Goal: Communication & Community: Answer question/provide support

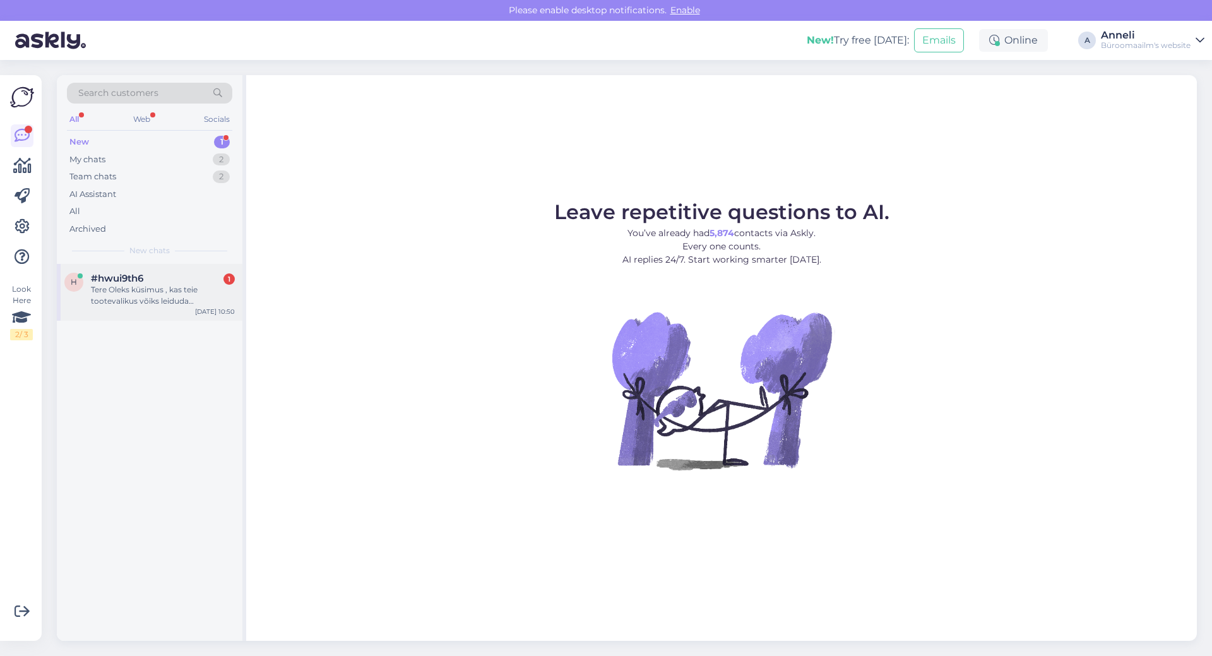
click at [133, 281] on span "#hwui9th6" at bounding box center [117, 278] width 52 height 11
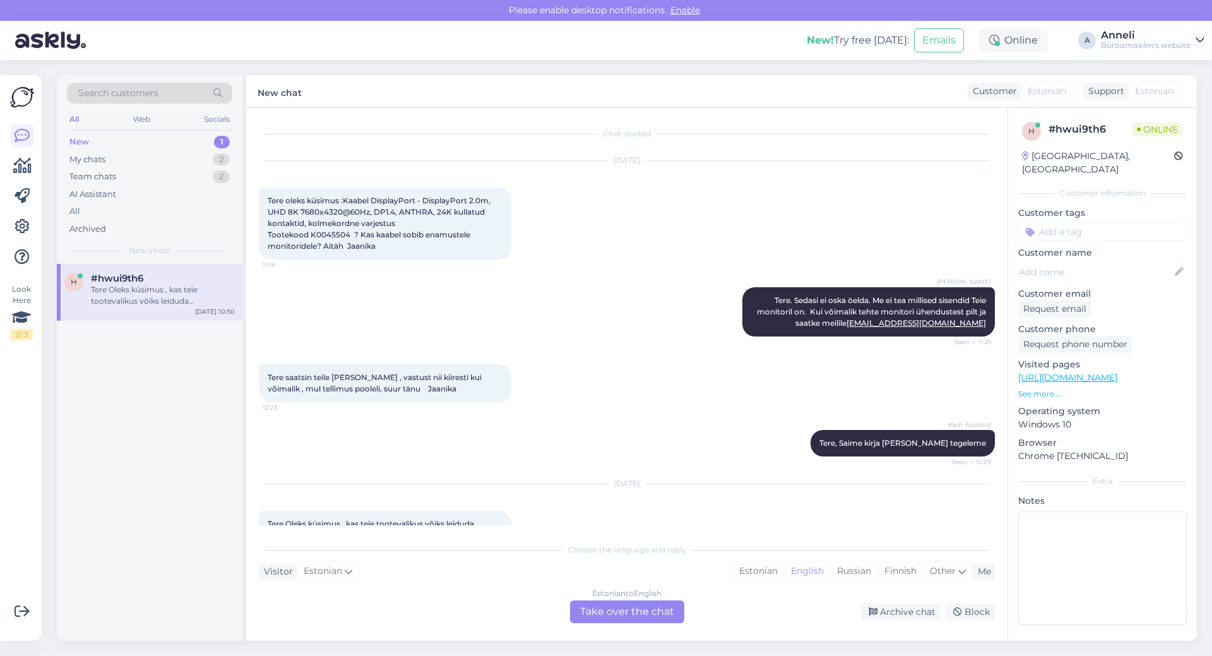
scroll to position [117, 0]
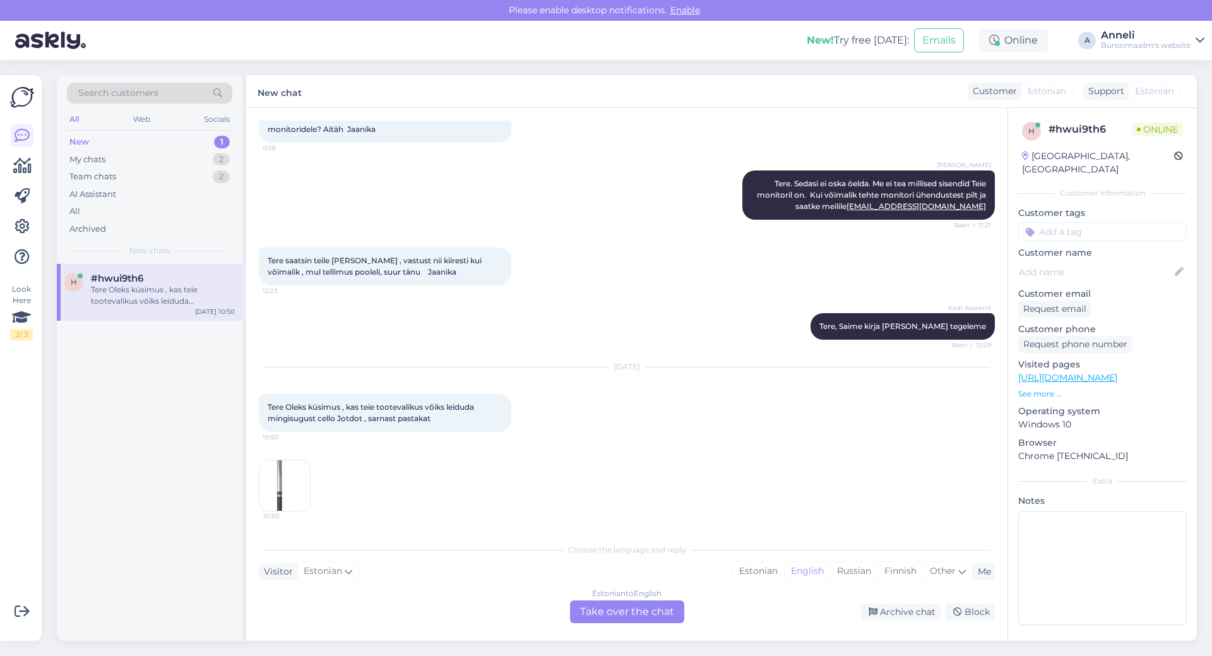
click at [620, 237] on div "Tere saatsin teile [PERSON_NAME] , vastust nii kiiresti kui võimalik , mul tell…" at bounding box center [627, 267] width 736 height 66
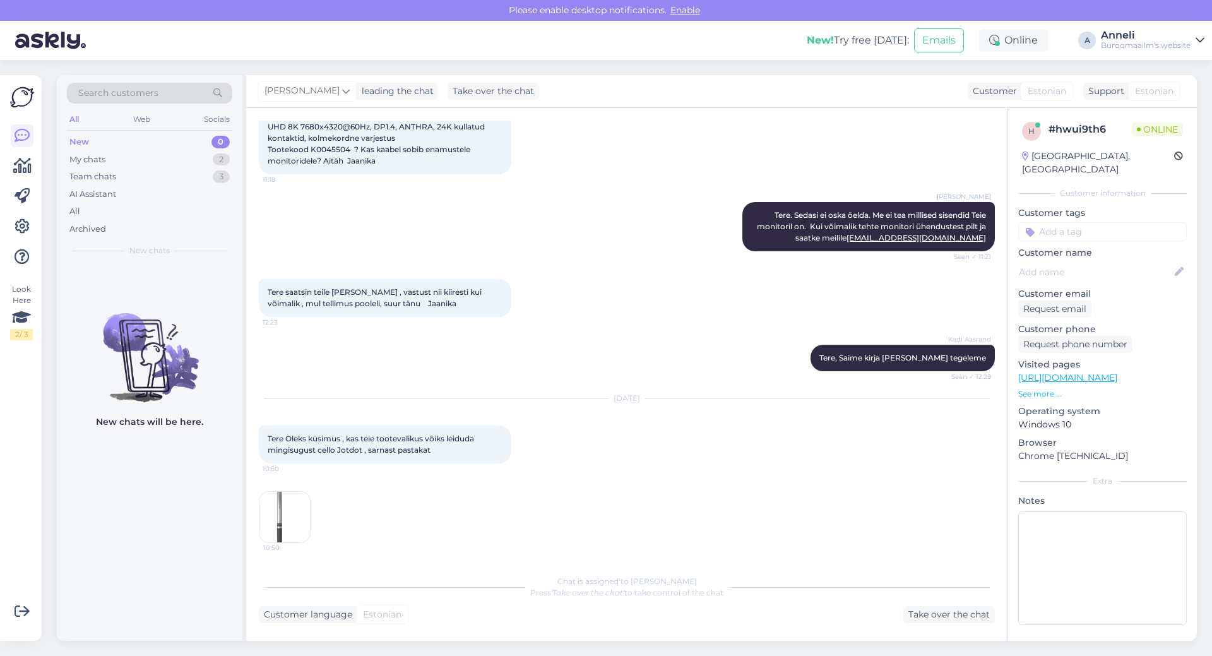
click at [574, 352] on div "Kadi Aasrand Tere, Saime kirja [PERSON_NAME] tegeleme Seen ✓ 12:29" at bounding box center [627, 358] width 736 height 54
click at [536, 358] on div "Kadi Aasrand Tere, Saime kirja [PERSON_NAME] tegeleme Seen ✓ 12:29" at bounding box center [627, 358] width 736 height 54
click at [532, 287] on div "Tere saatsin teile [PERSON_NAME] , vastust nii kiiresti kui võimalik , mul tell…" at bounding box center [627, 298] width 736 height 66
click at [541, 289] on div "Tere saatsin teile [PERSON_NAME] , vastust nii kiiresti kui võimalik , mul tell…" at bounding box center [627, 298] width 736 height 66
click at [540, 291] on div "Tere saatsin teile [PERSON_NAME] , vastust nii kiiresti kui võimalik , mul tell…" at bounding box center [627, 298] width 736 height 66
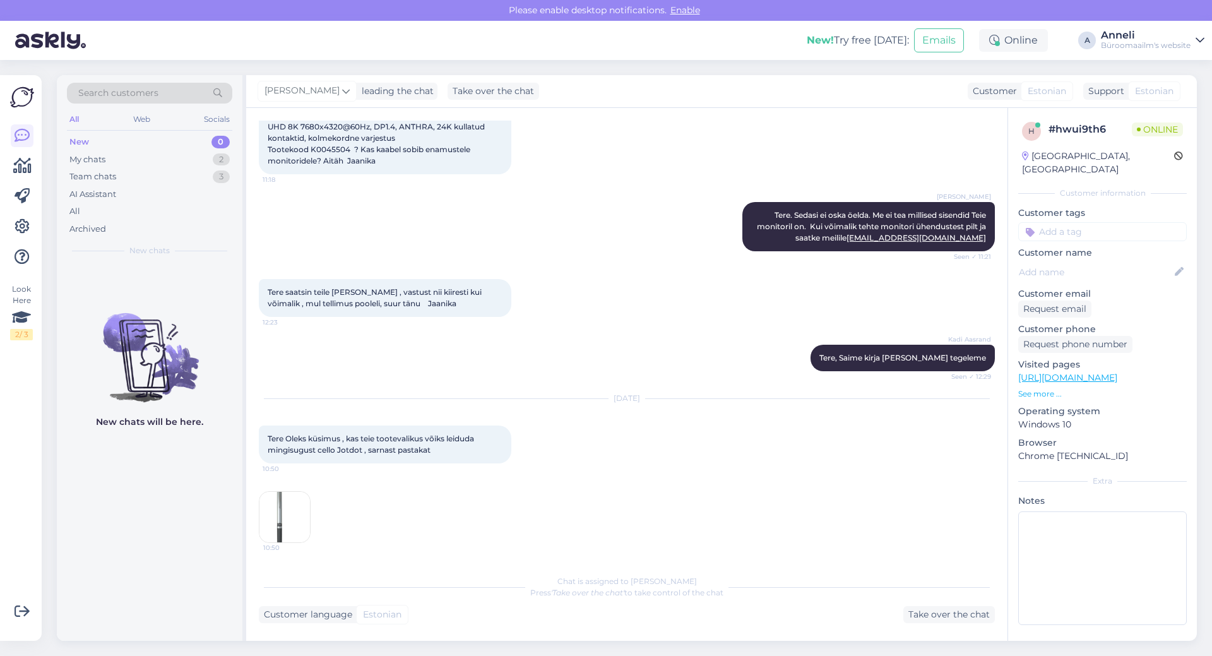
click at [543, 285] on div "Tere saatsin teile [PERSON_NAME] , vastust nii kiiresti kui võimalik , mul tell…" at bounding box center [627, 298] width 736 height 66
click at [704, 292] on div "Tere saatsin teile [PERSON_NAME] , vastust nii kiiresti kui võimalik , mul tell…" at bounding box center [627, 298] width 736 height 66
click at [649, 294] on div "Tere saatsin teile [PERSON_NAME] , vastust nii kiiresti kui võimalik , mul tell…" at bounding box center [627, 298] width 736 height 66
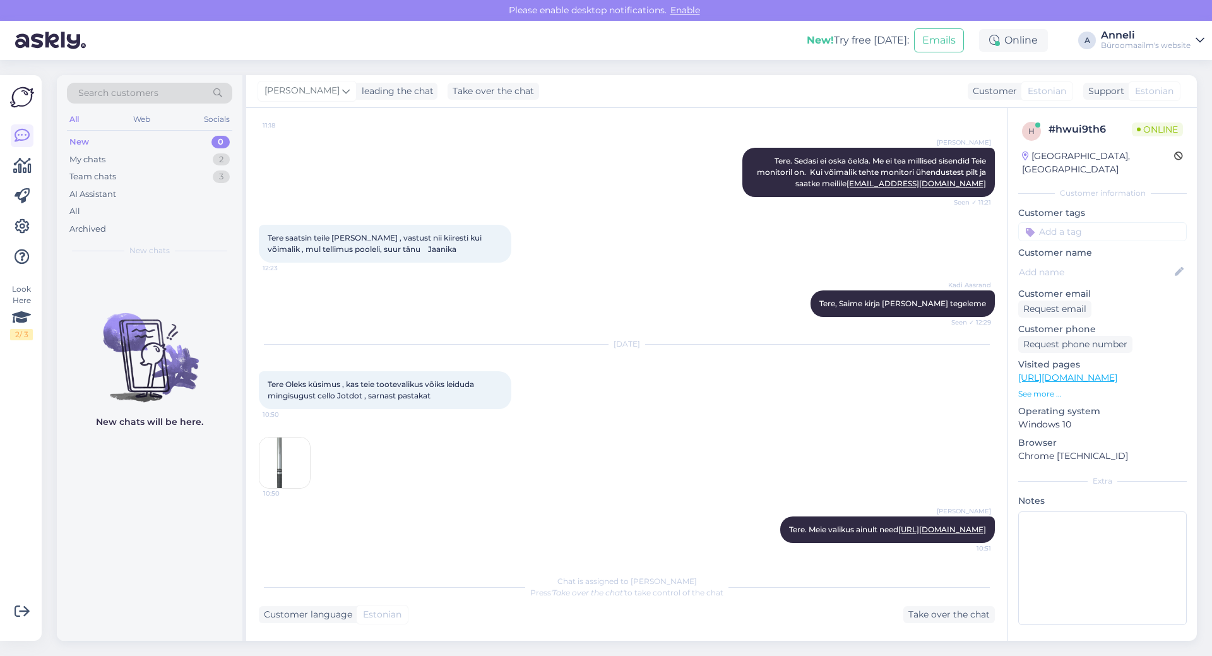
click at [644, 292] on div "Kadi Aasrand Tere, Saime kirja [PERSON_NAME] tegeleme Seen ✓ 12:29" at bounding box center [627, 303] width 736 height 54
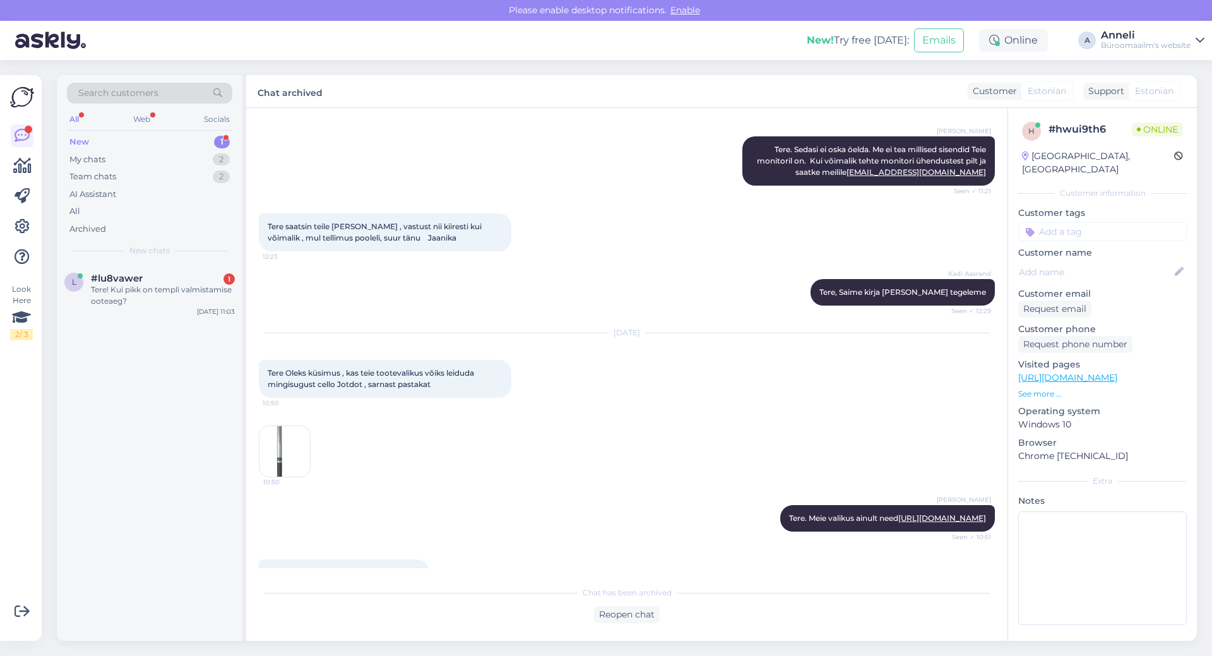
scroll to position [248, 0]
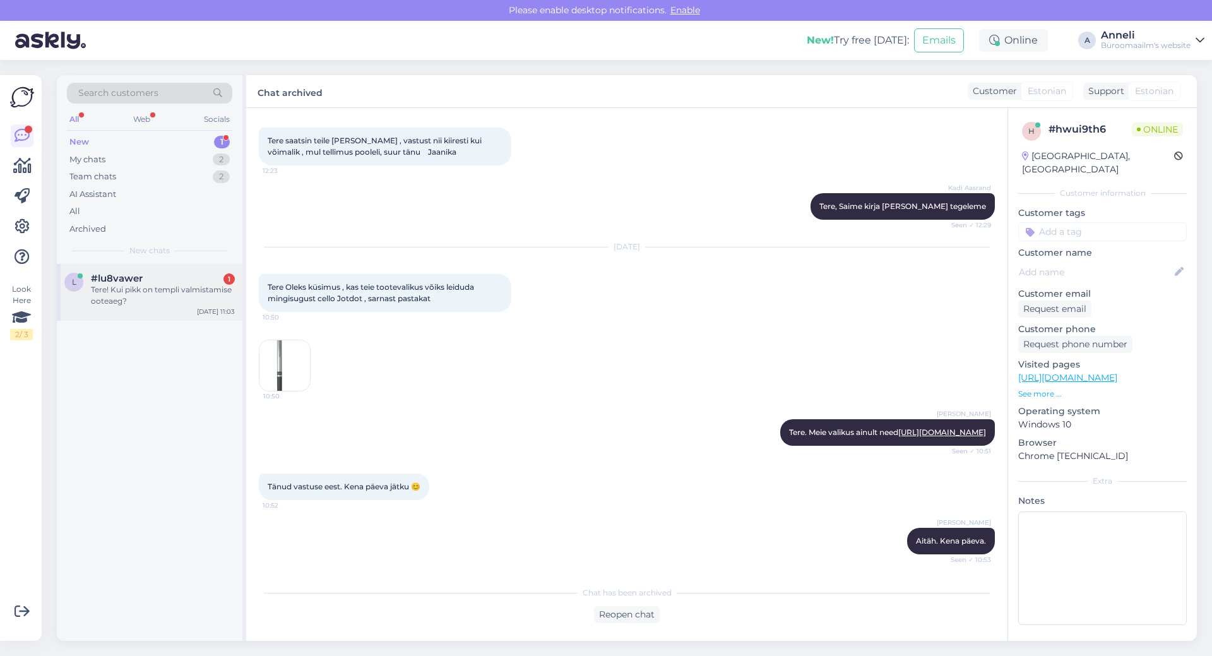
click at [142, 298] on div "Tere! Kui pikk on templi valmistamise ooteaeg?" at bounding box center [163, 295] width 144 height 23
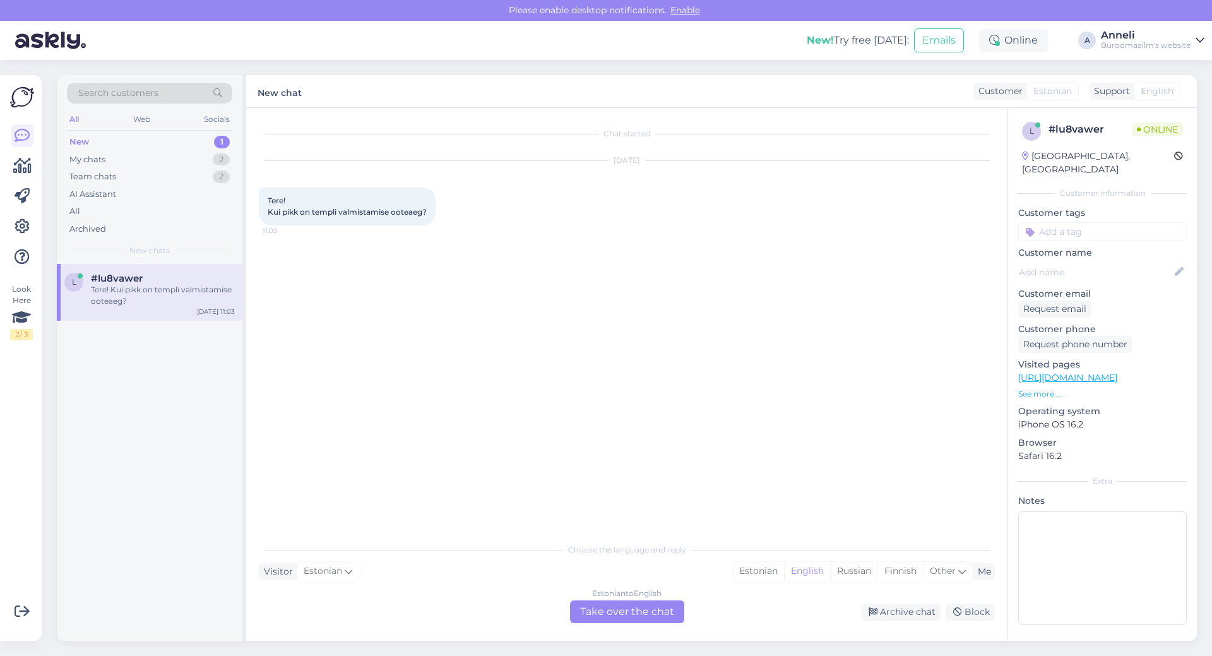
click at [727, 235] on div "[DATE] Tere! Kui pikk on templi valmistamise ooteaeg? 11:03" at bounding box center [627, 193] width 736 height 92
click at [755, 576] on div "Estonian" at bounding box center [758, 571] width 51 height 19
click at [649, 614] on div "Estonian to Estonian Take over the chat" at bounding box center [627, 611] width 114 height 23
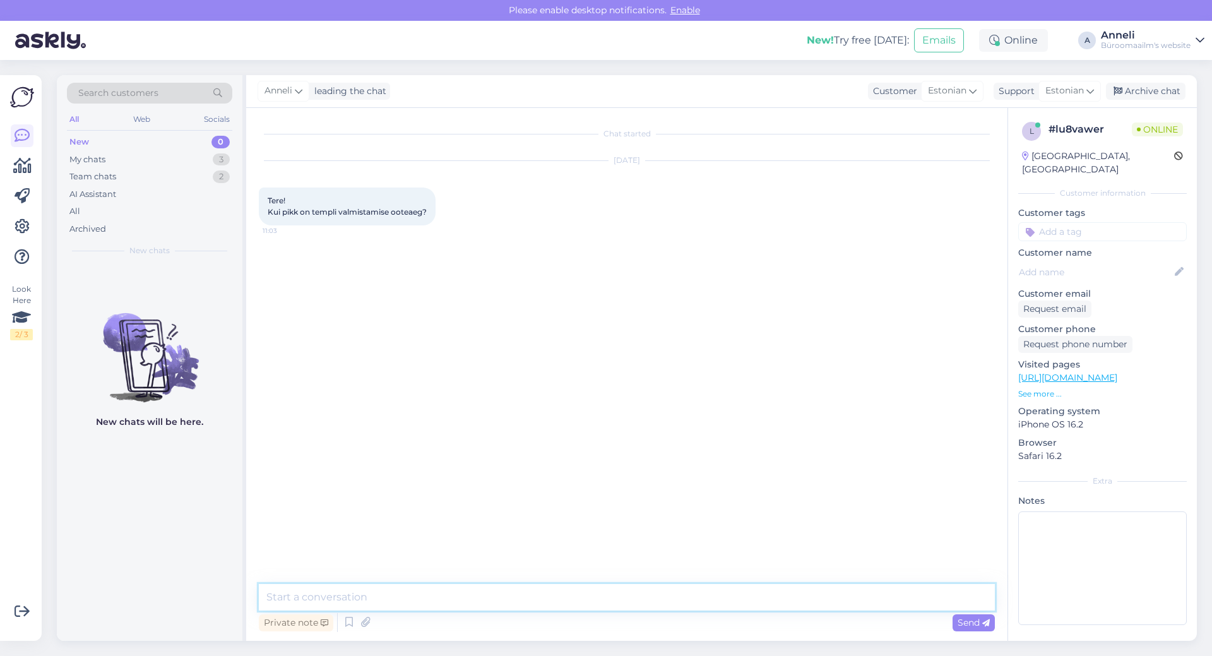
click at [516, 590] on textarea at bounding box center [627, 597] width 736 height 27
type textarea "Tere"
type textarea "2-3 tööpäeva"
click at [552, 500] on div "Chat started [DATE] Tere! Kui pikk on templi valmistamise ooteaeg? 11:03 [PERSO…" at bounding box center [632, 347] width 747 height 452
click at [196, 160] on div "My chats 3" at bounding box center [149, 160] width 165 height 18
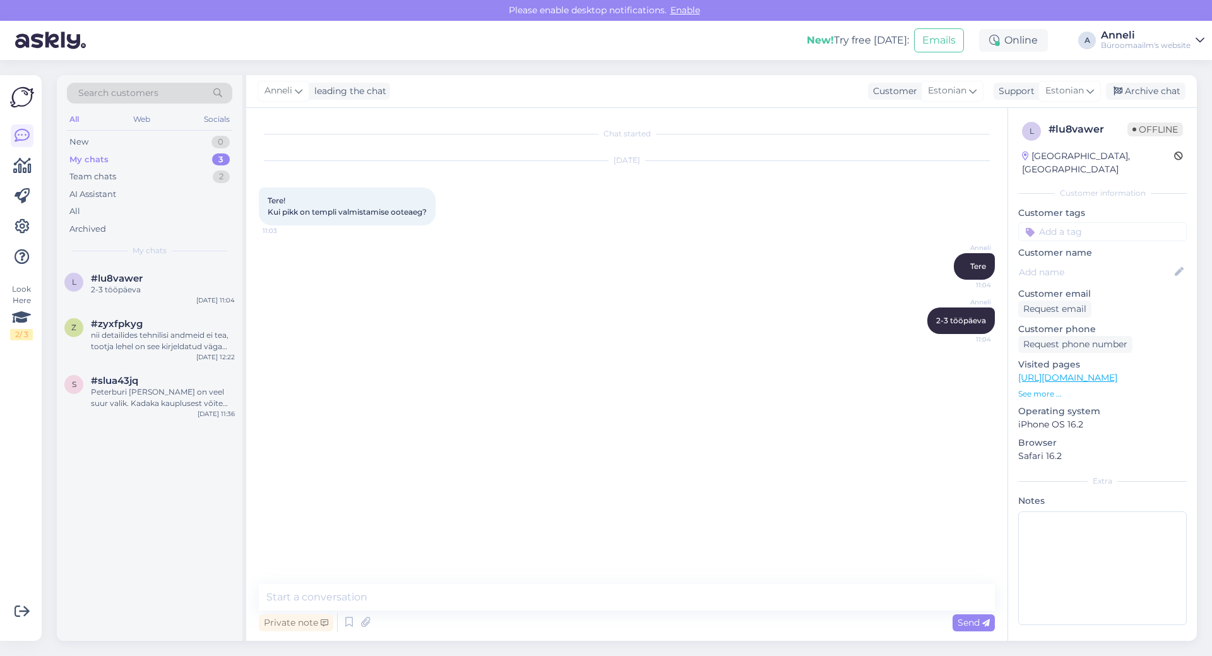
click at [182, 162] on div "My chats 3" at bounding box center [149, 160] width 165 height 18
click at [209, 141] on div "New 1" at bounding box center [149, 142] width 165 height 18
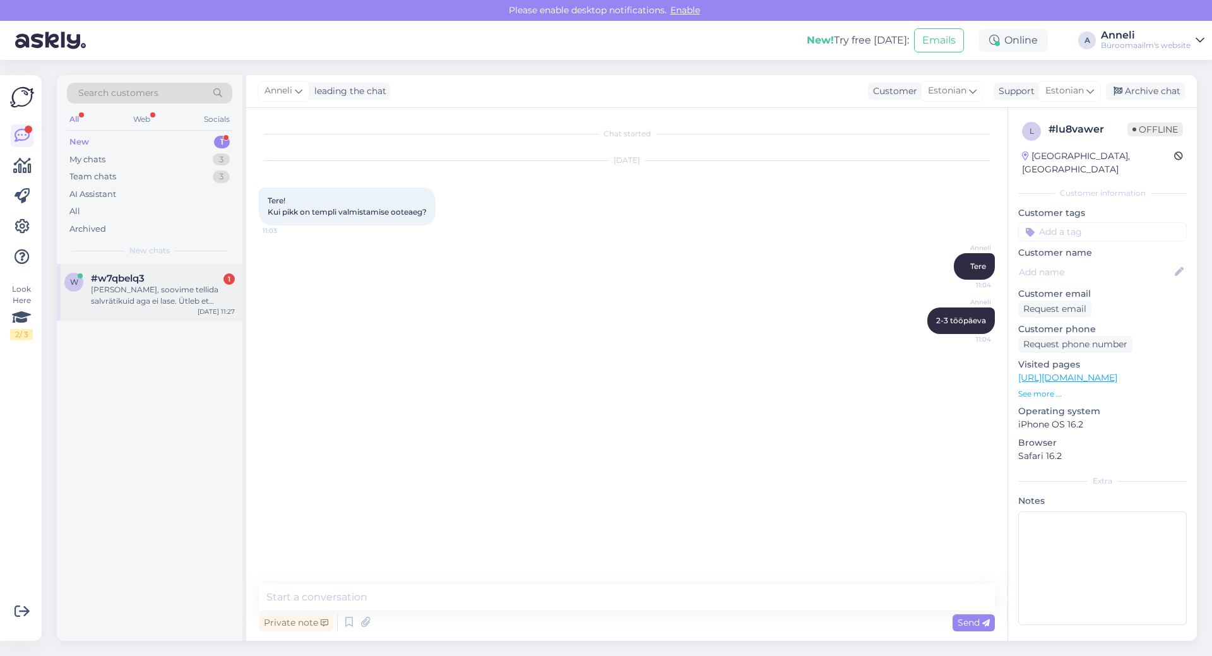
click at [159, 304] on div "[PERSON_NAME], soovime tellida salvrätikuid aga ei lase. Ütleb et [GEOGRAPHIC_D…" at bounding box center [163, 295] width 144 height 23
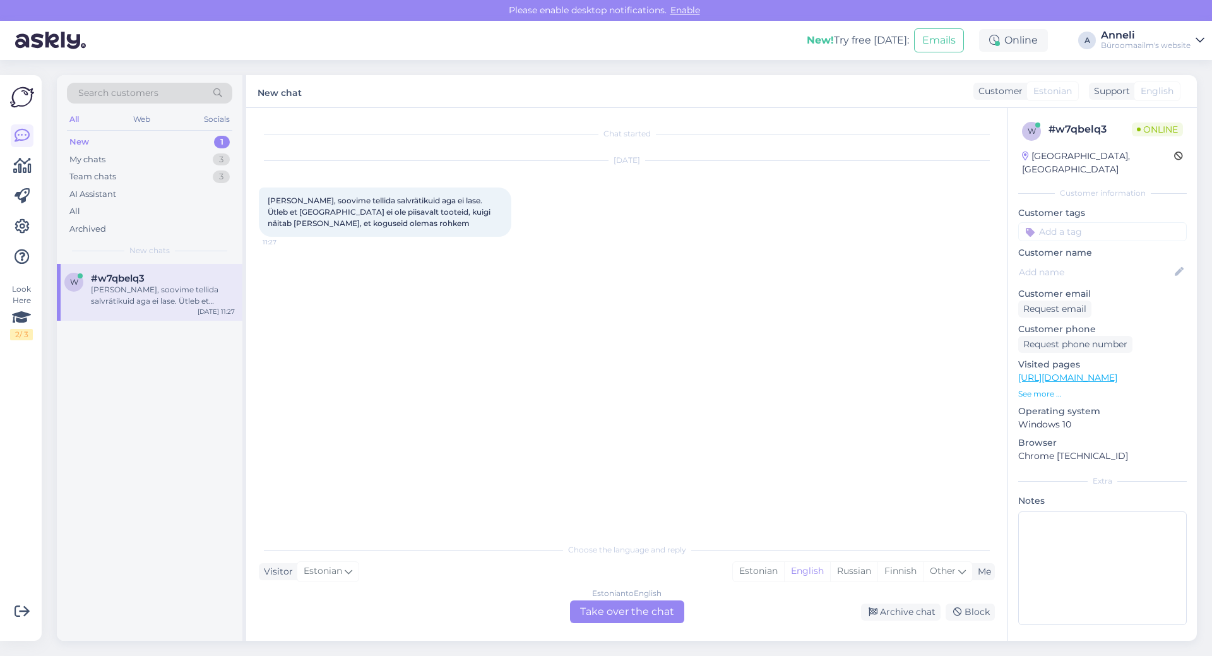
click at [615, 201] on div "[DATE] Tere, soovime tellida salvrätikuid aga ei lase. Ütleb et [GEOGRAPHIC_DAT…" at bounding box center [627, 199] width 736 height 104
click at [465, 223] on div "[PERSON_NAME], soovime tellida salvrätikuid aga ei lase. Ütleb et [GEOGRAPHIC_D…" at bounding box center [385, 211] width 252 height 49
click at [778, 266] on div "Salvrätik roheline 33x33cm 50tk/pk 3-kihiline x 10 pk 11:27" at bounding box center [627, 278] width 736 height 54
drag, startPoint x: 266, startPoint y: 278, endPoint x: 468, endPoint y: 278, distance: 201.3
click at [468, 278] on div "Salvrätik roheline 33x33cm 50tk/pk 3-kihiline x 10 pk 11:27" at bounding box center [365, 277] width 212 height 27
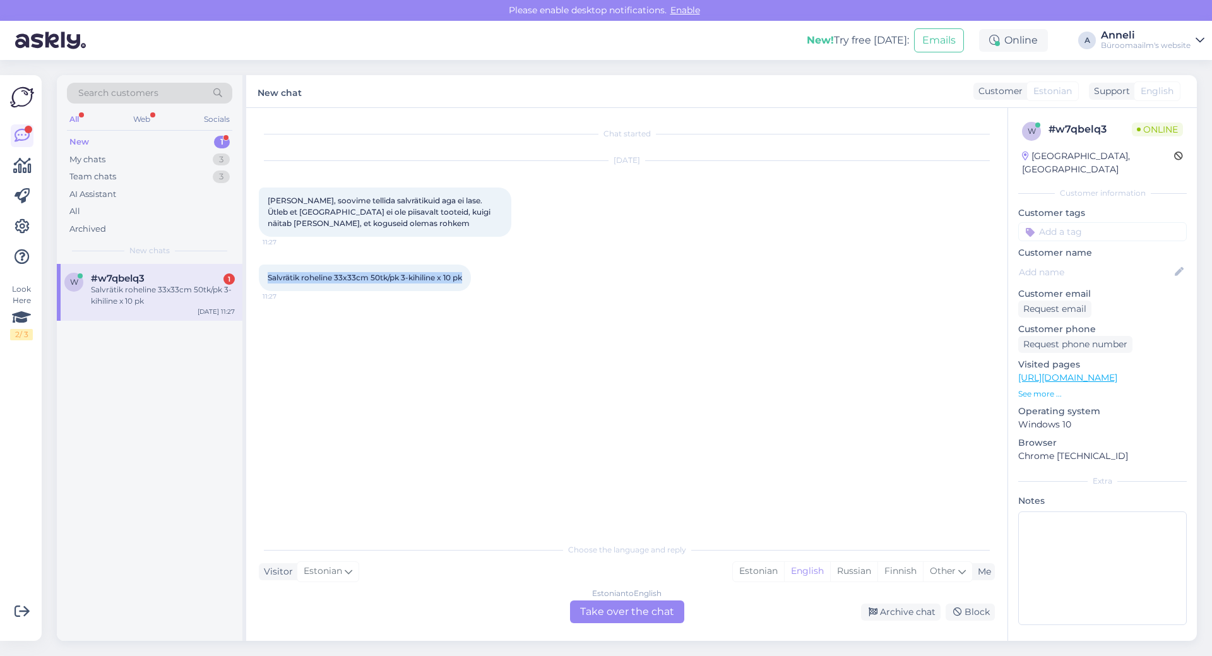
click at [435, 276] on span "Salvrätik roheline 33x33cm 50tk/pk 3-kihiline x 10 pk" at bounding box center [365, 277] width 194 height 9
drag, startPoint x: 437, startPoint y: 276, endPoint x: 254, endPoint y: 276, distance: 183.0
click at [254, 276] on div "Chat started [DATE] Tere, soovime tellida salvrätikuid aga ei lase. Ütleb et [G…" at bounding box center [626, 374] width 761 height 533
copy span "Salvrätik roheline 33x33cm 50tk/pk 3-kihiline"
click at [866, 300] on div "Salvrätik roheline 33x33cm 50tk/pk 3-kihiline x 10 pk 11:27" at bounding box center [627, 278] width 736 height 54
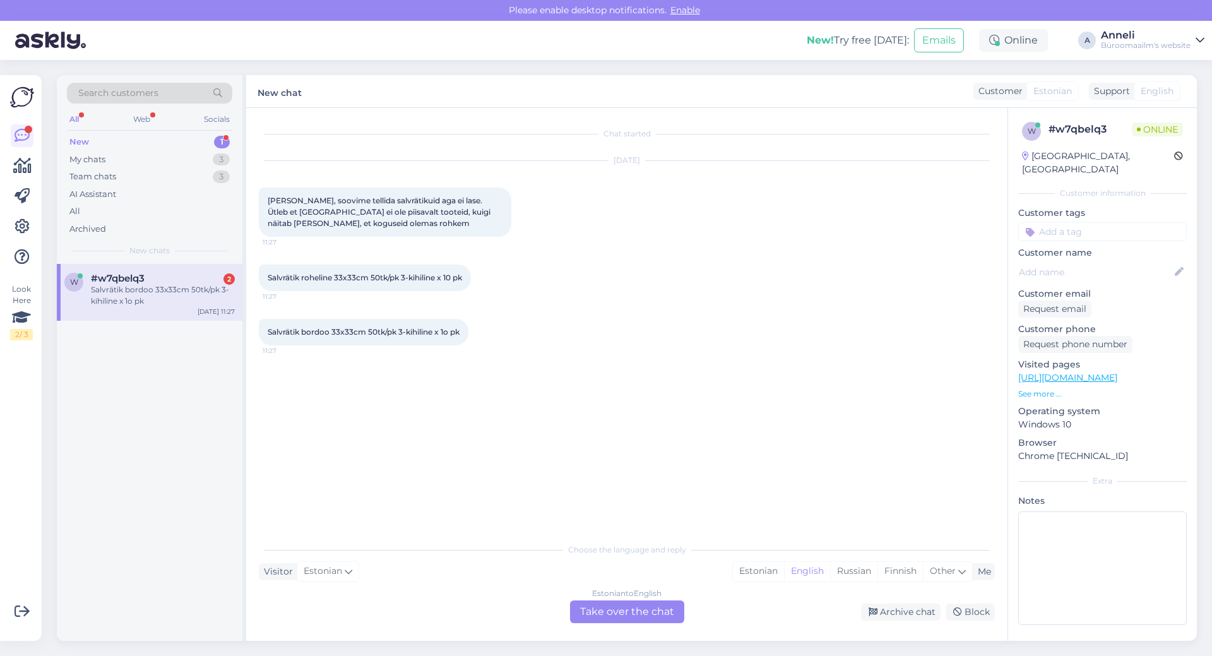
click at [411, 328] on span "Salvrätik bordoo 33x33cm 50tk/pk 3-kihiline x 1o pk" at bounding box center [364, 331] width 192 height 9
drag, startPoint x: 434, startPoint y: 333, endPoint x: 266, endPoint y: 333, distance: 168.5
click at [266, 333] on div "Salvrätik bordoo 33x33cm 50tk/pk 3-kihiline x 1o pk 11:27" at bounding box center [364, 332] width 210 height 27
copy span "Salvrätik bordoo 33x33cm 50tk/pk 3-kihiline"
click at [774, 249] on div "[DATE] Tere, soovime tellida salvrätikuid aga ei lase. Ütleb et [GEOGRAPHIC_DAT…" at bounding box center [627, 199] width 736 height 104
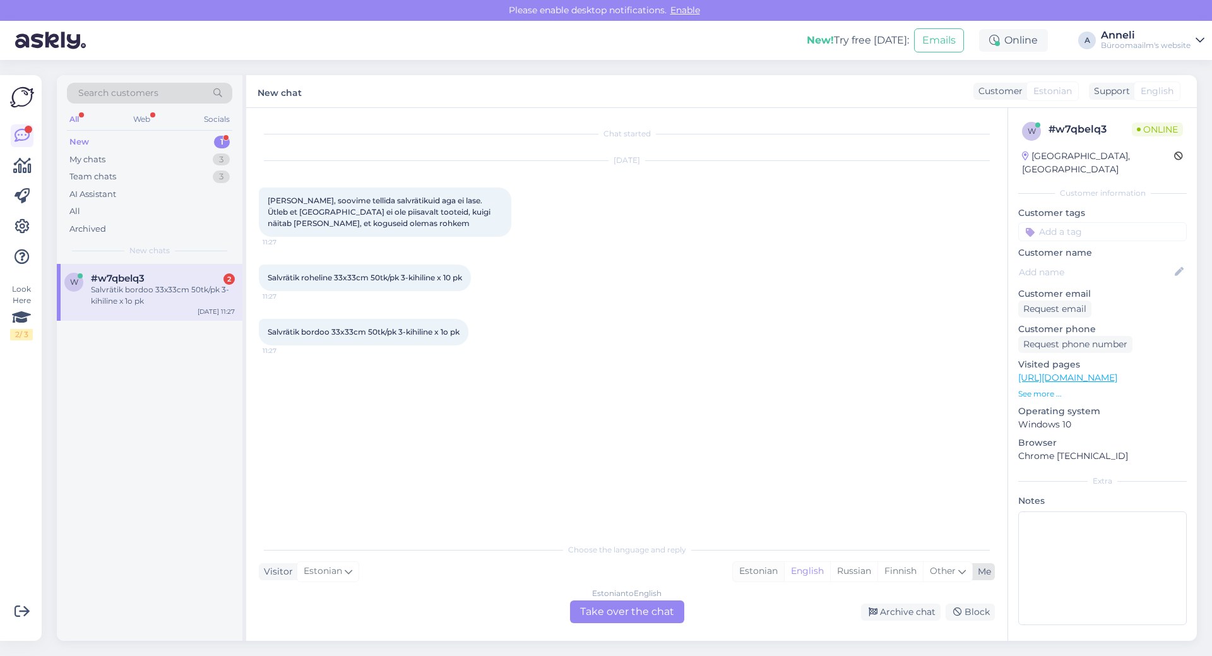
click at [755, 568] on div "Estonian" at bounding box center [758, 571] width 51 height 19
click at [634, 609] on div "Estonian to Estonian Take over the chat" at bounding box center [627, 611] width 114 height 23
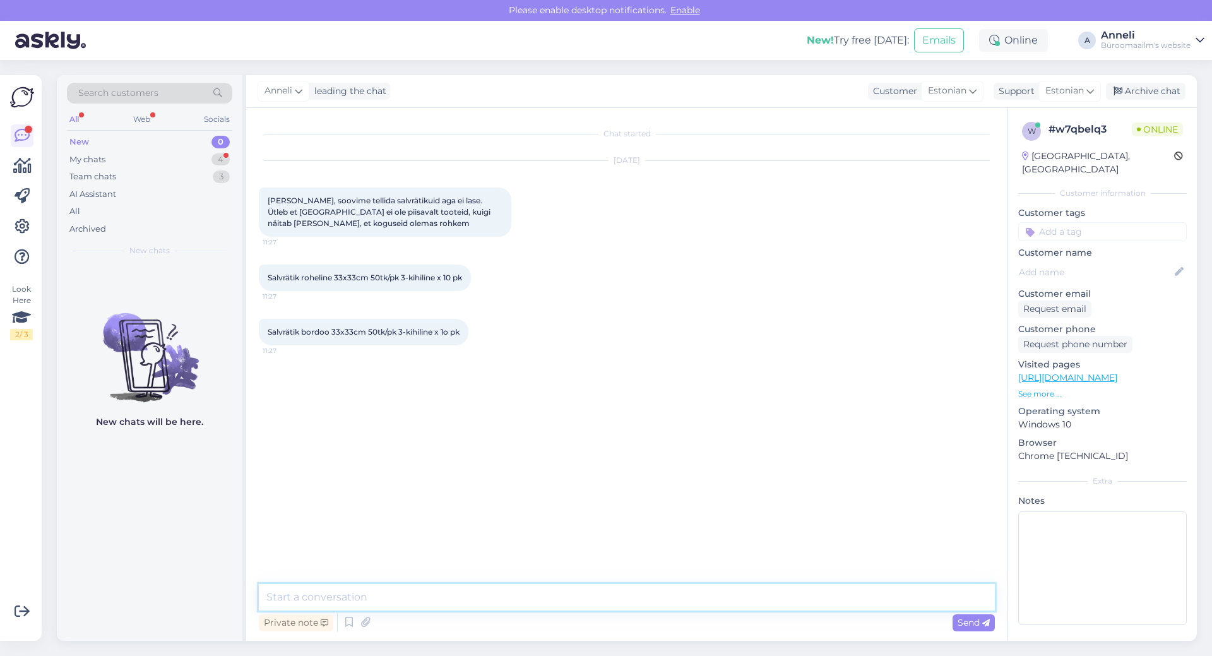
click at [552, 594] on textarea at bounding box center [627, 597] width 736 height 27
type textarea "Tere"
type textarea "palun saatke screenshot ostukorvist [EMAIL_ADDRESS][DOMAIN_NAME], edastan probl…"
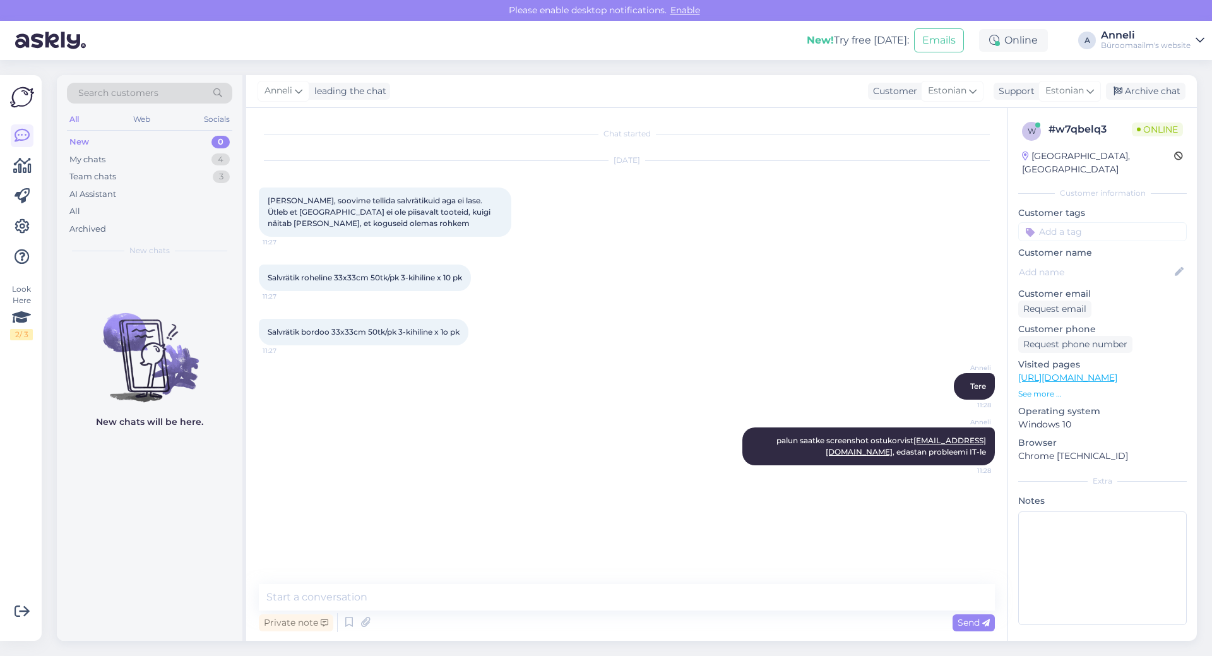
click at [554, 529] on div "Chat started [DATE] Tere, soovime tellida salvrätikuid aga ei lase. Ütleb et [G…" at bounding box center [632, 347] width 747 height 452
click at [636, 396] on div "[PERSON_NAME] 11:28" at bounding box center [627, 386] width 736 height 54
click at [219, 160] on div "4" at bounding box center [220, 159] width 18 height 13
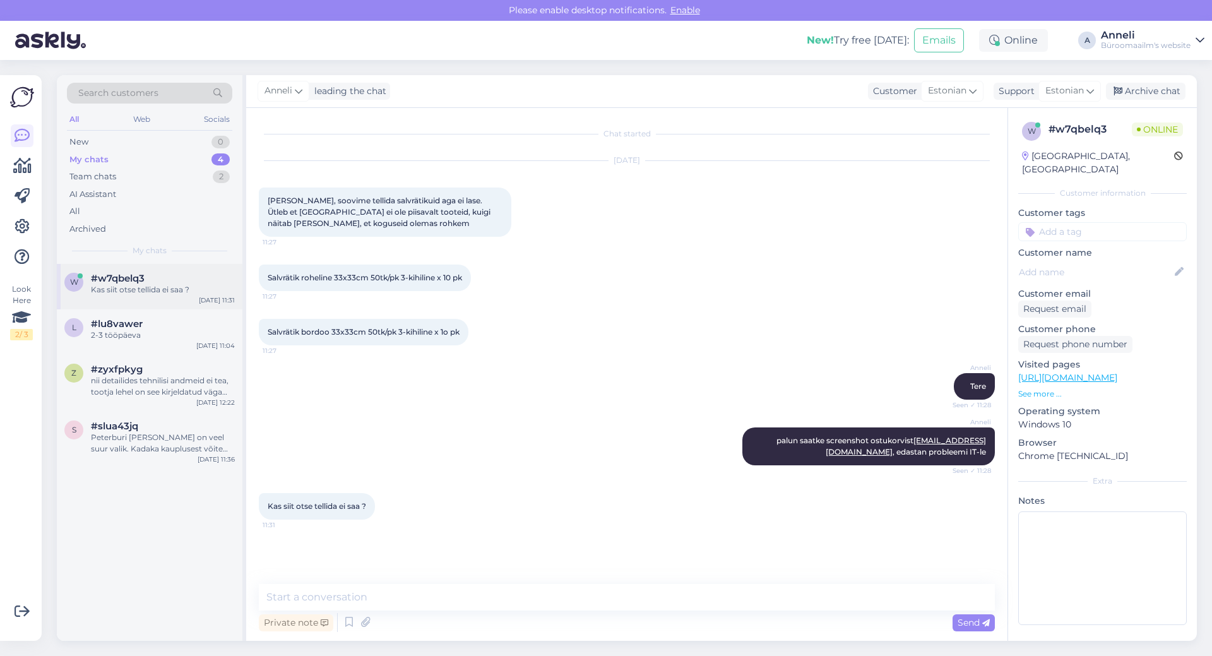
click at [189, 282] on div "#w7qbelq3" at bounding box center [163, 278] width 144 height 11
click at [654, 376] on div "[PERSON_NAME] Seen ✓ 11:28" at bounding box center [627, 386] width 736 height 54
click at [600, 601] on textarea at bounding box center [627, 597] width 736 height 27
type textarea "hea oleks probleem [PERSON_NAME] edastada, et saaks [PERSON_NAME]"
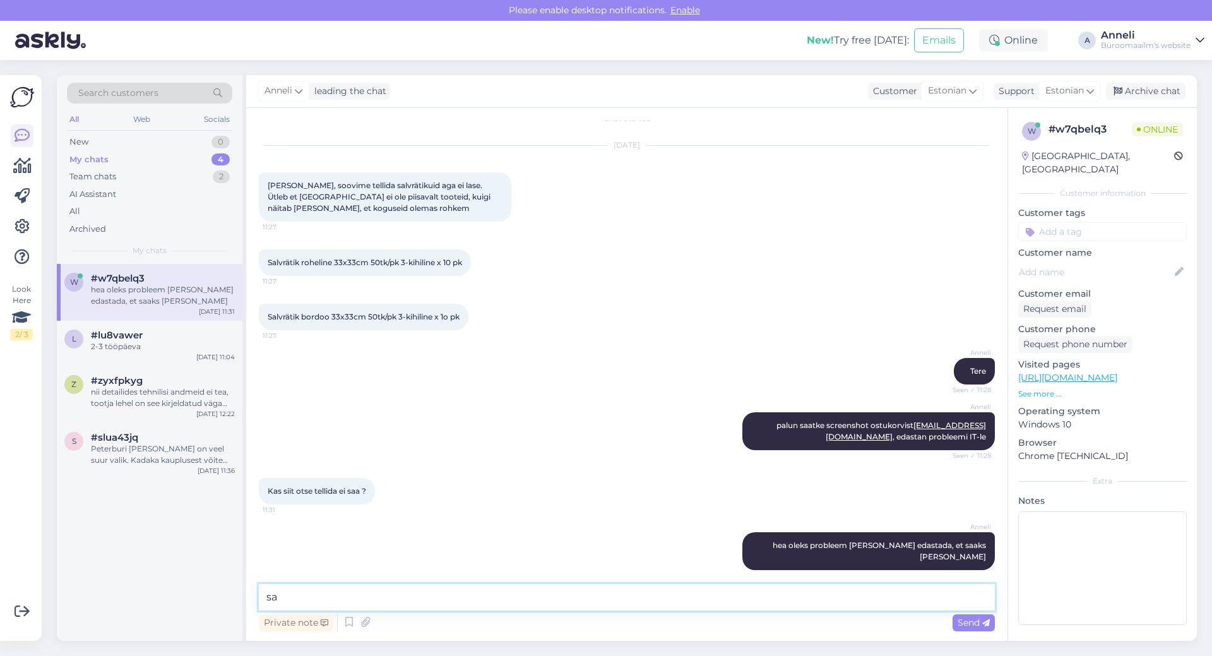
type textarea "s"
type textarea "[PERSON_NAME] asutusele soovite tellimust vormistada?"
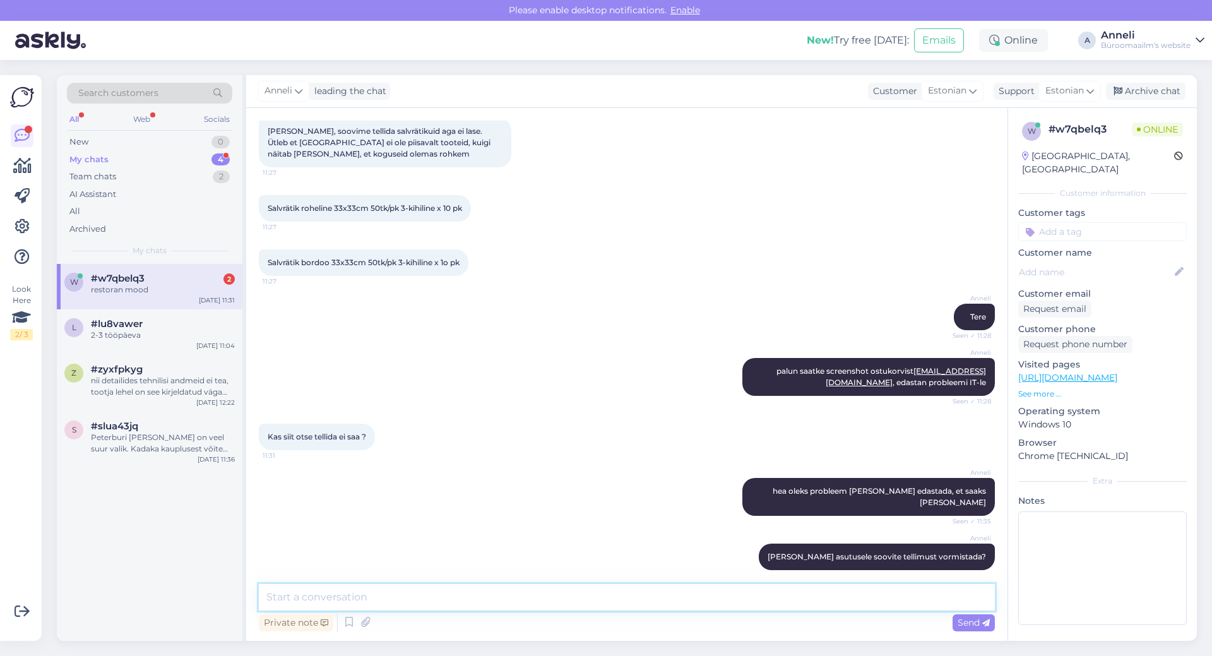
scroll to position [178, 0]
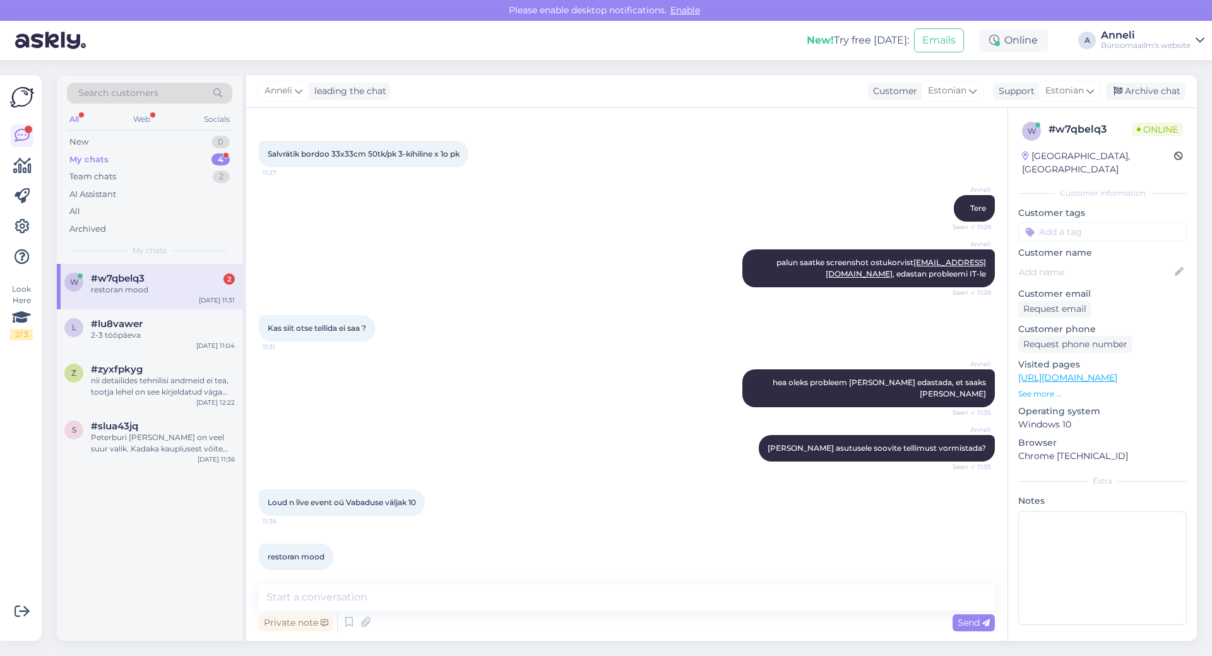
click at [161, 278] on div "#w7qbelq3 2" at bounding box center [163, 278] width 144 height 11
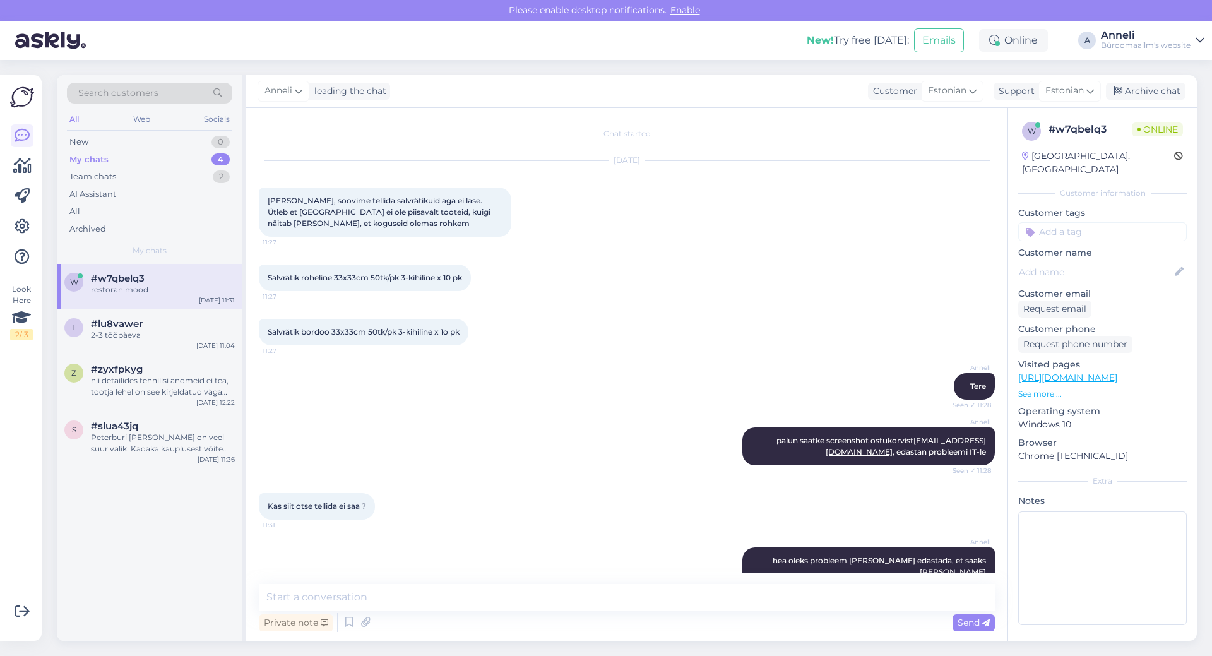
click at [548, 395] on div "[PERSON_NAME] Seen ✓ 11:28" at bounding box center [627, 386] width 736 height 54
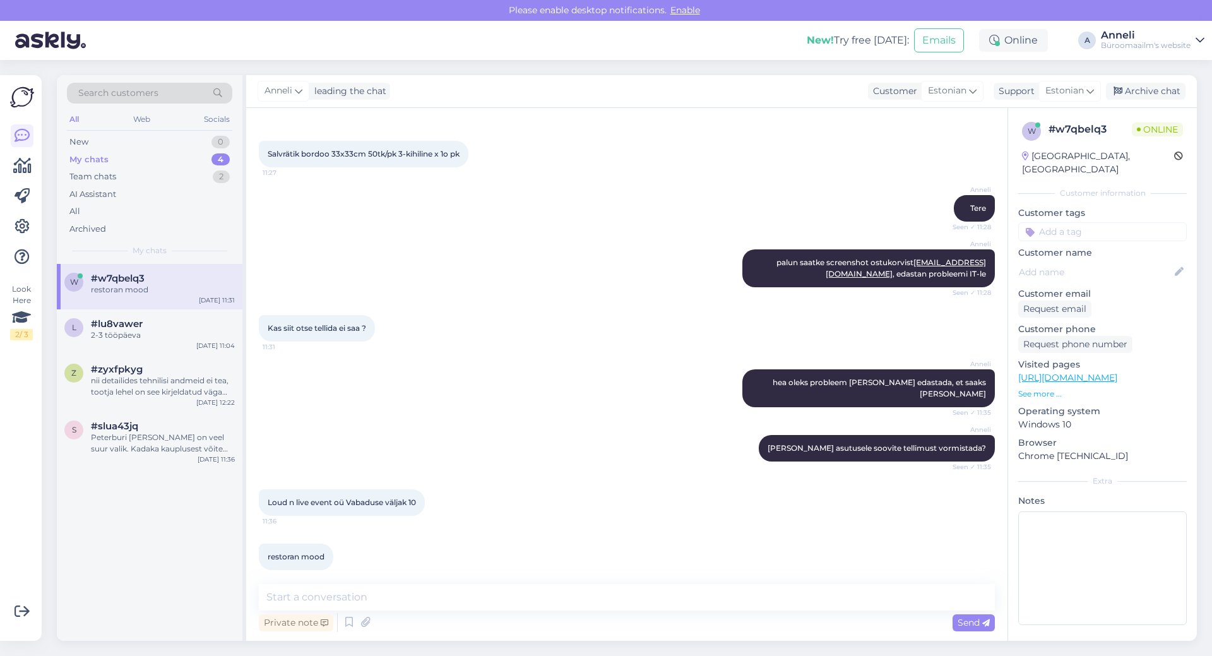
click at [330, 551] on div "restoran mood 11:36" at bounding box center [296, 556] width 74 height 27
drag, startPoint x: 343, startPoint y: 491, endPoint x: 266, endPoint y: 490, distance: 77.6
click at [266, 490] on div "Loud n live event oü Vabaduse väljak 10 11:36" at bounding box center [342, 502] width 166 height 27
copy span "Loud n live event oü"
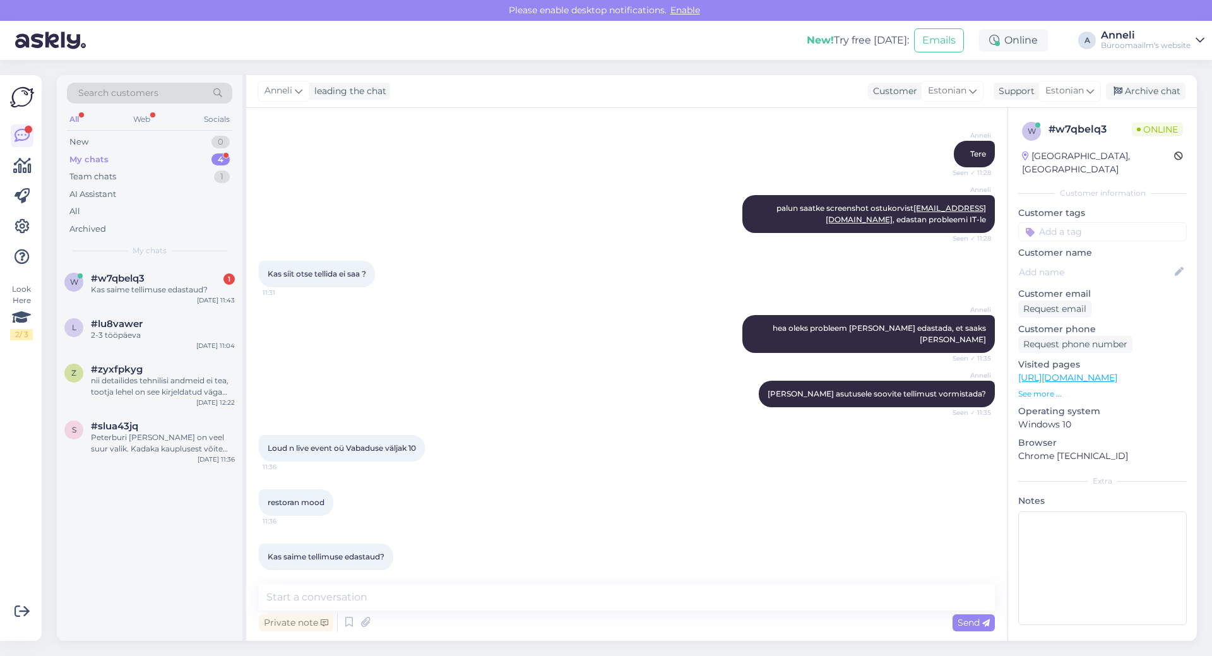
click at [507, 392] on div "[PERSON_NAME] asutusele soovite tellimust vormistada? Seen ✓ 11:35" at bounding box center [627, 394] width 736 height 54
click at [489, 595] on textarea at bounding box center [627, 597] width 736 height 27
drag, startPoint x: 326, startPoint y: 435, endPoint x: 269, endPoint y: 434, distance: 56.8
click at [269, 443] on span "Loud n live event oü Vabaduse väljak 10" at bounding box center [342, 447] width 148 height 9
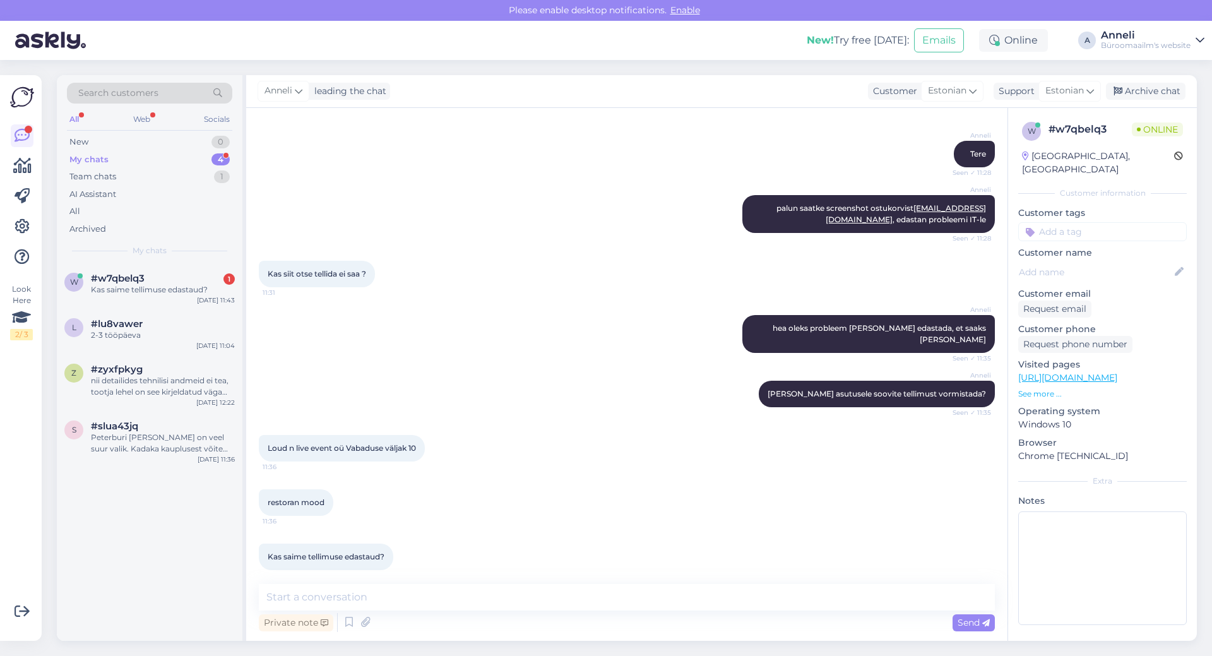
drag, startPoint x: 284, startPoint y: 435, endPoint x: 478, endPoint y: 439, distance: 194.4
click at [509, 400] on div "[PERSON_NAME] asutusele soovite tellimust vormistada? Seen ✓ 11:35" at bounding box center [627, 394] width 736 height 54
drag, startPoint x: 343, startPoint y: 436, endPoint x: 260, endPoint y: 435, distance: 83.3
click at [260, 435] on div "Loud n live event oü Vabaduse väljak 10 11:36" at bounding box center [342, 448] width 166 height 27
copy span "Loud n live event oü"
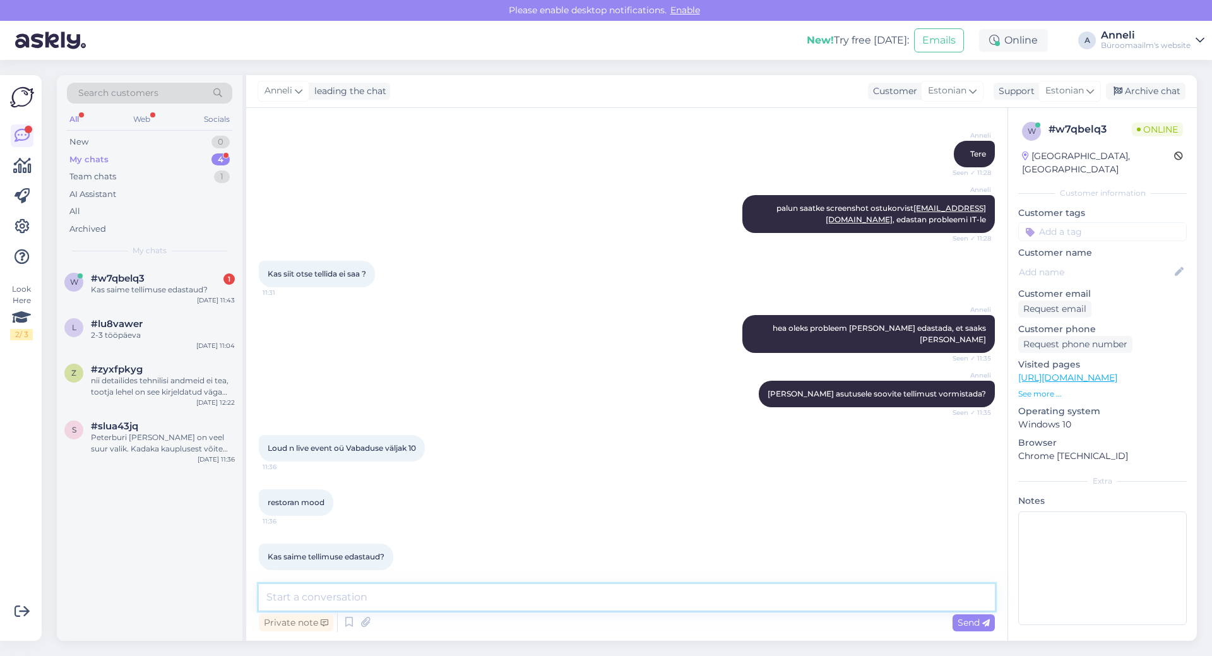
click at [432, 600] on textarea at bounding box center [627, 597] width 736 height 27
type textarea "palun saatke on registrikood"
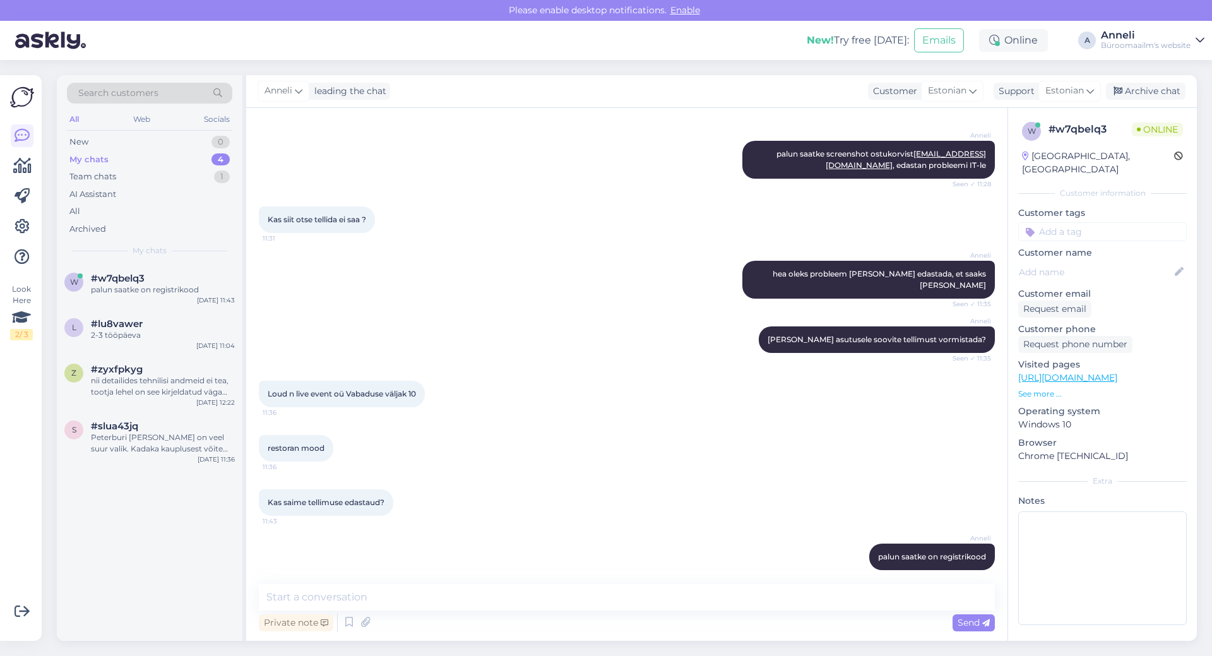
click at [446, 204] on div "Kas siit otse tellida ei saa ? 11:31" at bounding box center [627, 219] width 736 height 54
click at [206, 162] on div "My chats 4" at bounding box center [149, 160] width 165 height 18
click at [660, 399] on div "Loud n live event oü Vabaduse väljak 10 11:36" at bounding box center [627, 394] width 736 height 54
drag, startPoint x: 328, startPoint y: 434, endPoint x: 267, endPoint y: 437, distance: 61.3
click at [267, 437] on div "restoran mood 11:36" at bounding box center [296, 448] width 74 height 27
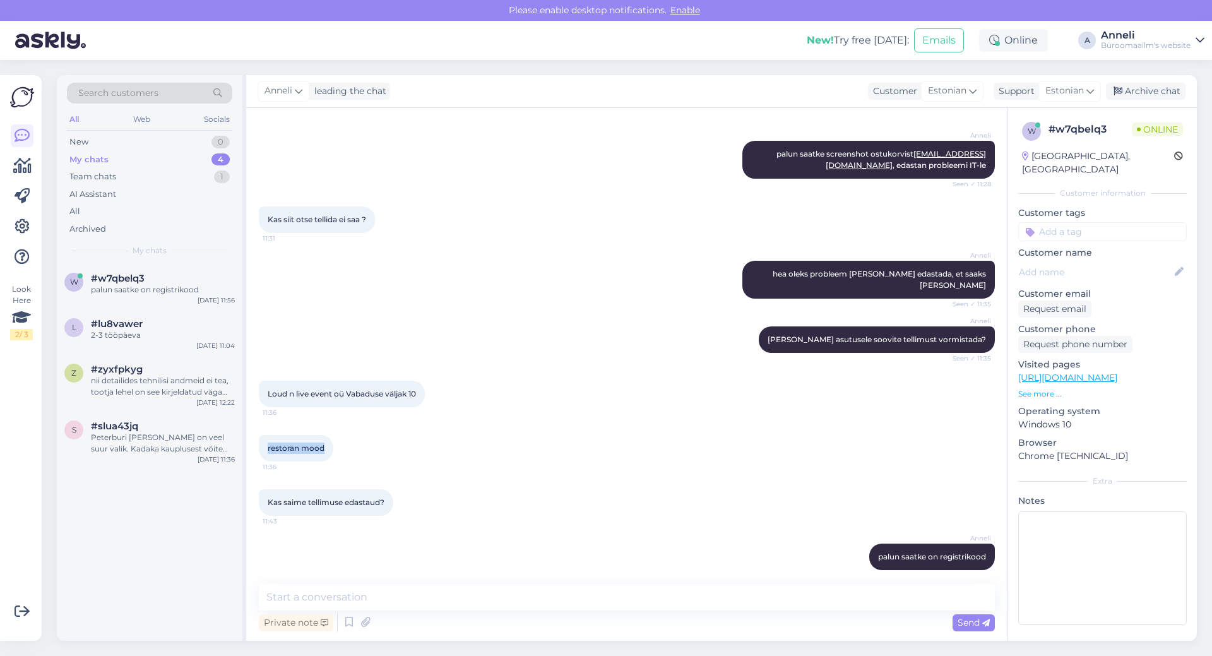
copy span "restoran mood"
click at [661, 606] on textarea at bounding box center [627, 597] width 736 height 27
click at [297, 389] on span "Loud n live event oü Vabaduse väljak 10" at bounding box center [342, 393] width 148 height 9
click at [418, 604] on textarea "ei leia kumbagi nime meie" at bounding box center [627, 597] width 736 height 27
type textarea "ei leia kumbagi nime meie süsteemist"
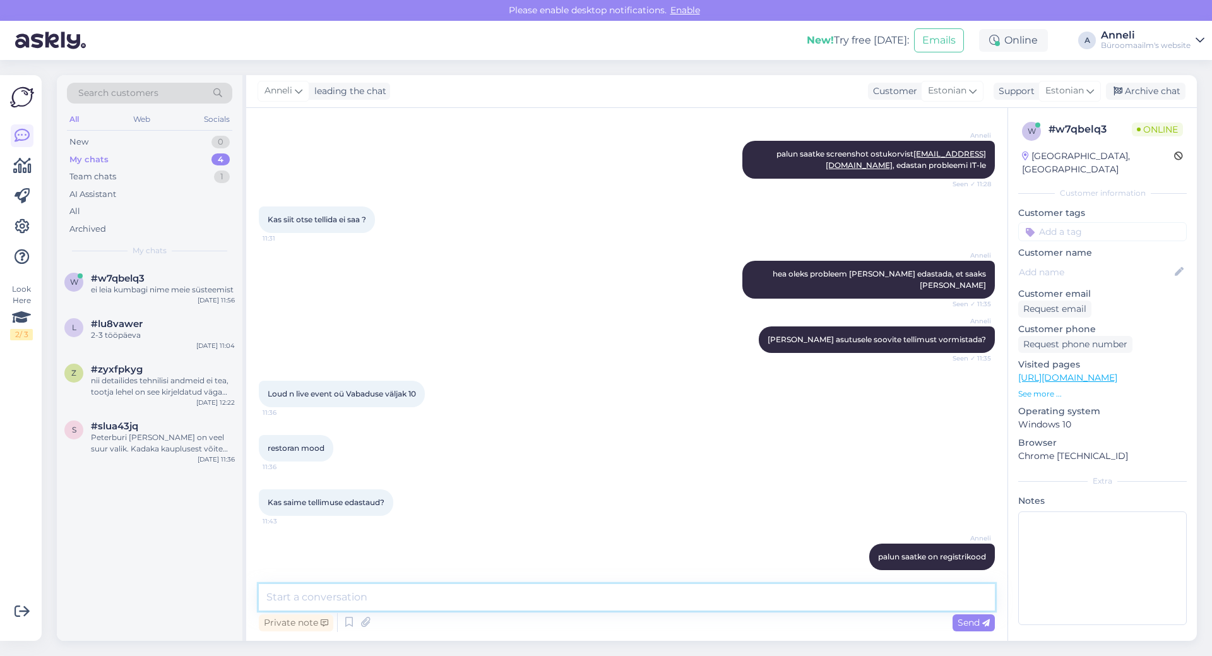
scroll to position [341, 0]
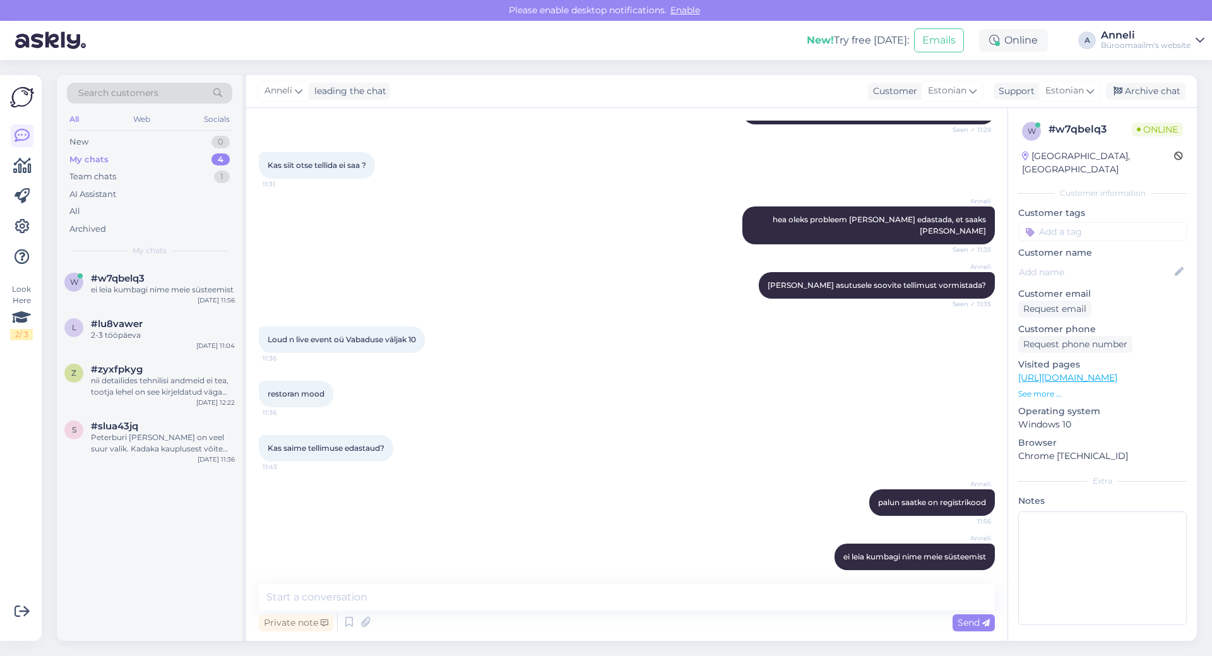
click at [588, 367] on div "restoran mood 11:36" at bounding box center [627, 394] width 736 height 54
click at [593, 312] on div "Loud n live event oü Vabaduse väljak 10 11:36" at bounding box center [627, 339] width 736 height 54
click at [278, 326] on div "Loud n live event oü Vabaduse väljak 10 11:36" at bounding box center [342, 339] width 166 height 27
click at [511, 596] on textarea at bounding box center [627, 597] width 736 height 27
type textarea "t"
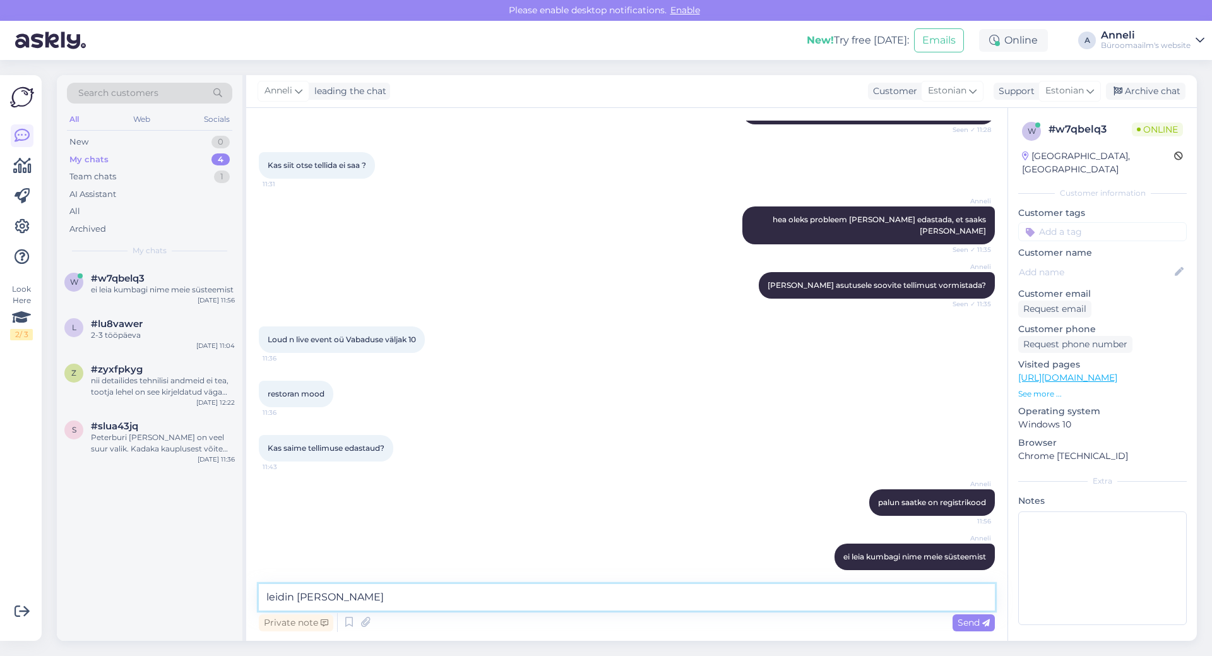
paste textarea "LOUD´N´LIVE EVENT OÜ"
type textarea "leidin [PERSON_NAME] LOUD´N´LIVE EVENT OÜ selliselt [PERSON_NAME] kirjutatud"
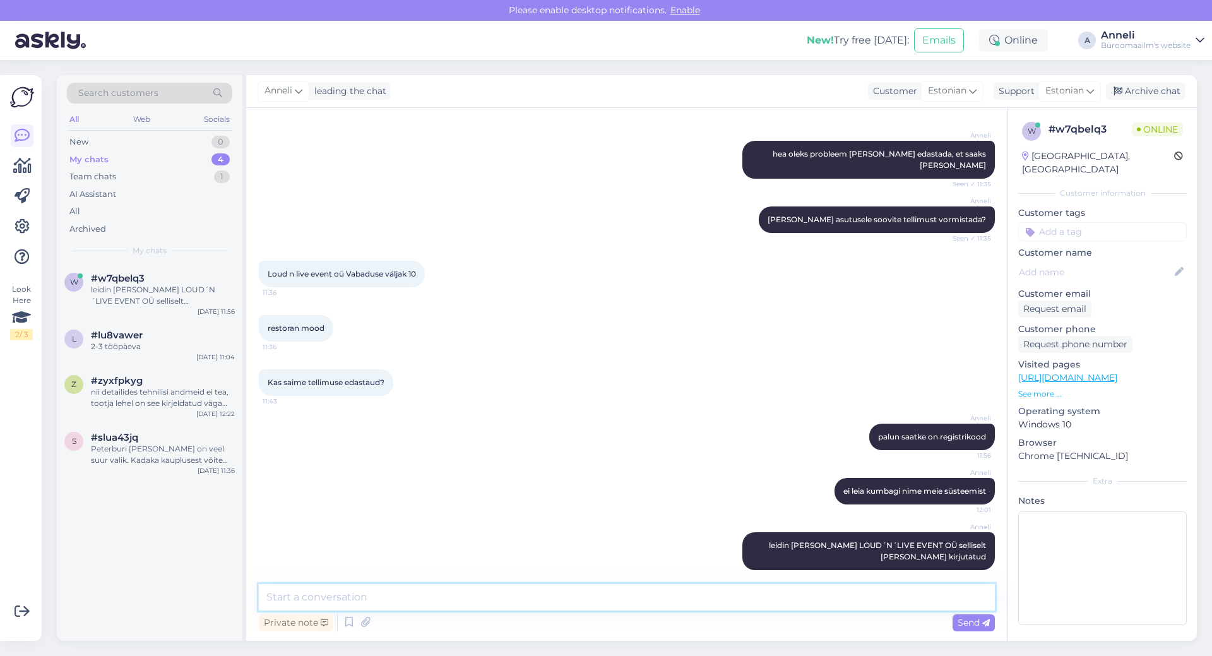
click at [530, 586] on textarea at bounding box center [627, 597] width 736 height 27
type textarea "palun tellija kontakt andmeid [PERSON_NAME] nr."
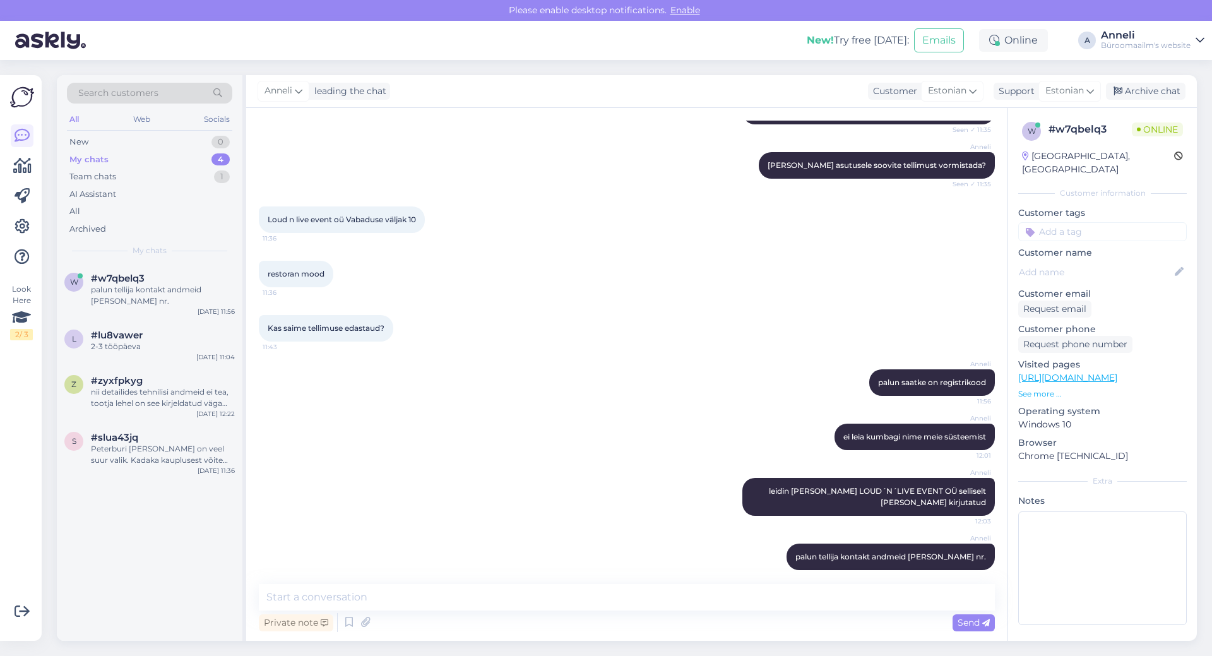
click at [636, 316] on div "Kas saime tellimuse edastaud? 11:43" at bounding box center [627, 328] width 736 height 54
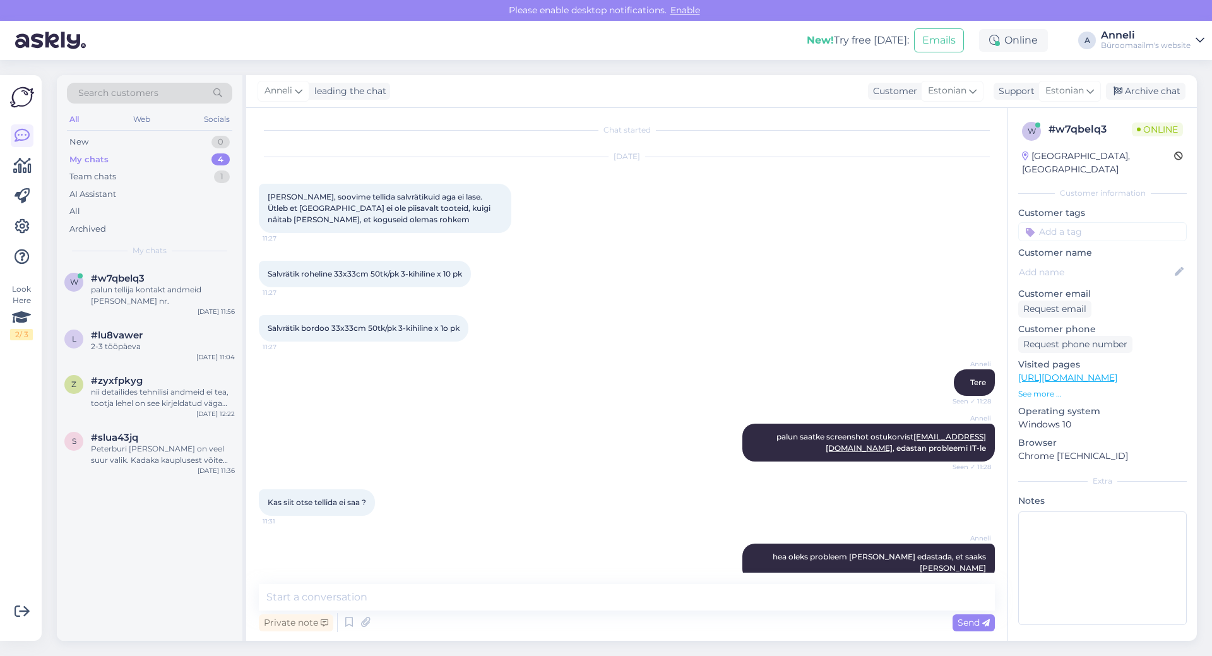
scroll to position [0, 0]
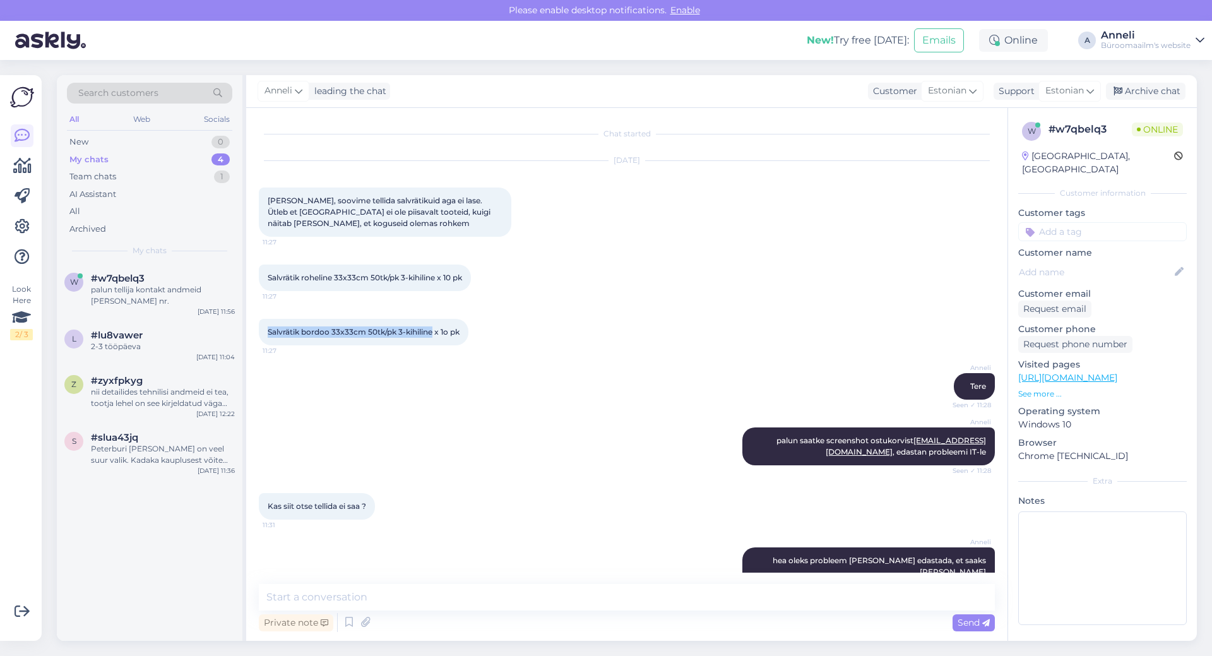
drag, startPoint x: 273, startPoint y: 332, endPoint x: 434, endPoint y: 337, distance: 161.0
click at [434, 337] on div "Salvrätik bordoo 33x33cm 50tk/pk 3-kihiline x 1o pk 11:27" at bounding box center [364, 332] width 210 height 27
copy span "Salvrätik bordoo 33x33cm 50tk/pk 3-kihiline"
click at [547, 366] on div "[PERSON_NAME] Seen ✓ 11:28" at bounding box center [627, 386] width 736 height 54
drag, startPoint x: 267, startPoint y: 276, endPoint x: 438, endPoint y: 276, distance: 171.0
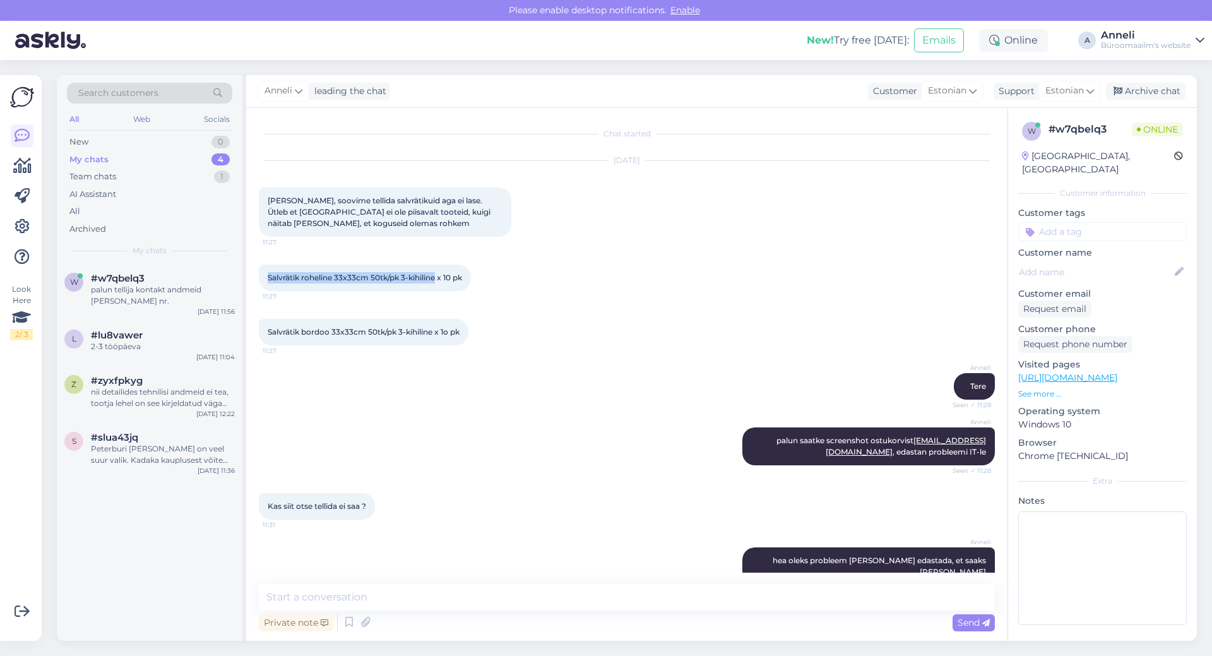
click at [438, 276] on div "Salvrätik roheline 33x33cm 50tk/pk 3-kihiline x 10 pk 11:27" at bounding box center [365, 277] width 212 height 27
copy span "Salvrätik roheline 33x33cm 50tk/pk 3-kihiline"
click at [567, 448] on div "[PERSON_NAME] saatke screenshot ostukorvist [EMAIL_ADDRESS][DOMAIN_NAME] , edas…" at bounding box center [627, 446] width 736 height 66
drag, startPoint x: 437, startPoint y: 276, endPoint x: 269, endPoint y: 275, distance: 168.5
click at [269, 275] on span "Salvrätik roheline 33x33cm 50tk/pk 3-kihiline x 10 pk" at bounding box center [365, 277] width 194 height 9
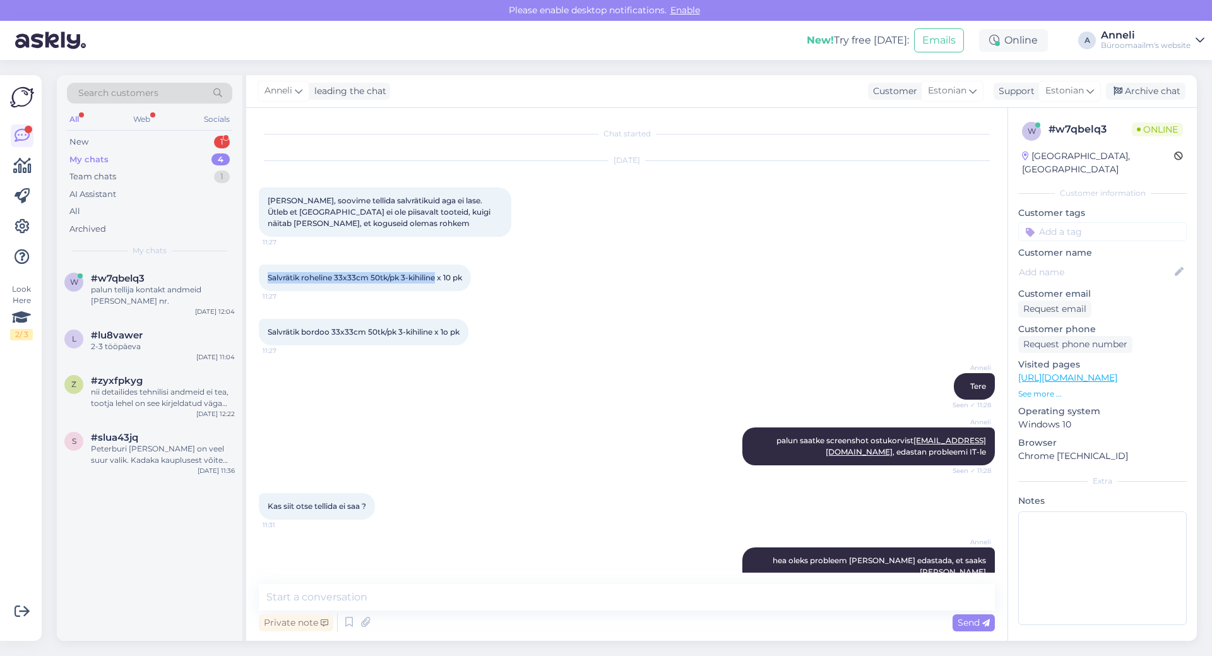
copy span "Salvrätik roheline 33x33cm 50tk/pk 3-kihiline"
click at [524, 343] on div "Salvrätik bordoo 33x33cm 50tk/pk 3-kihiline x 1o pk 11:27" at bounding box center [627, 332] width 736 height 54
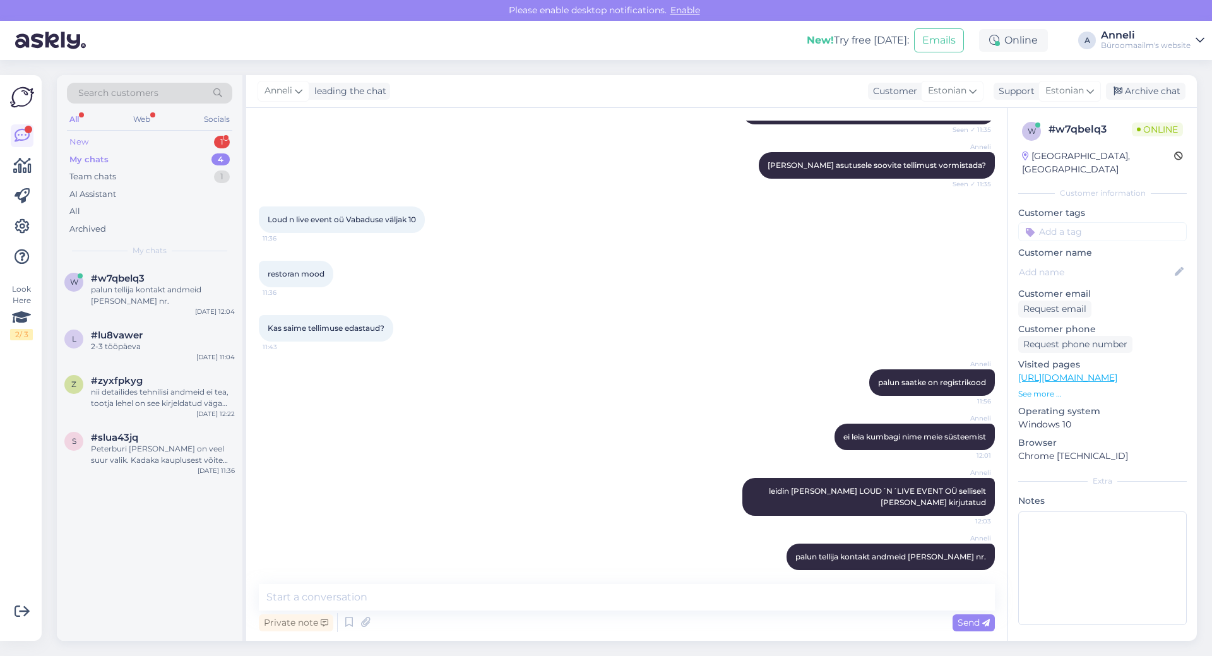
click at [192, 140] on div "New 1" at bounding box center [149, 142] width 165 height 18
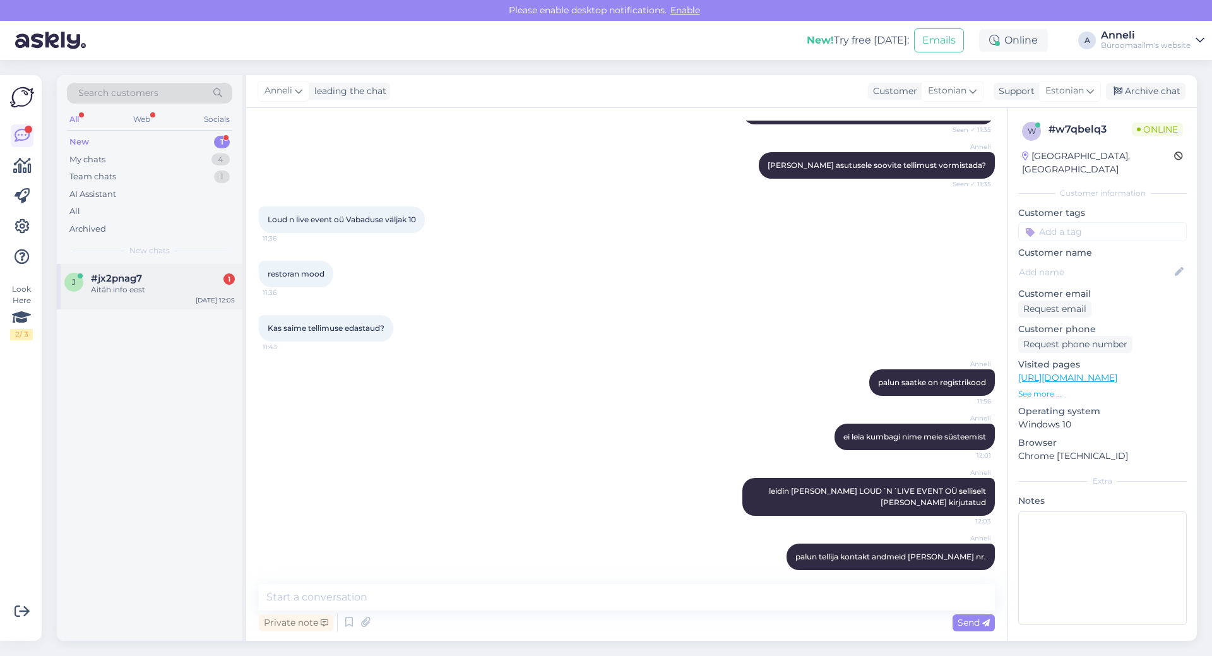
click at [122, 300] on div "j #jx2pnag7 1 Aitäh info eest [DATE] 12:05" at bounding box center [150, 286] width 186 height 45
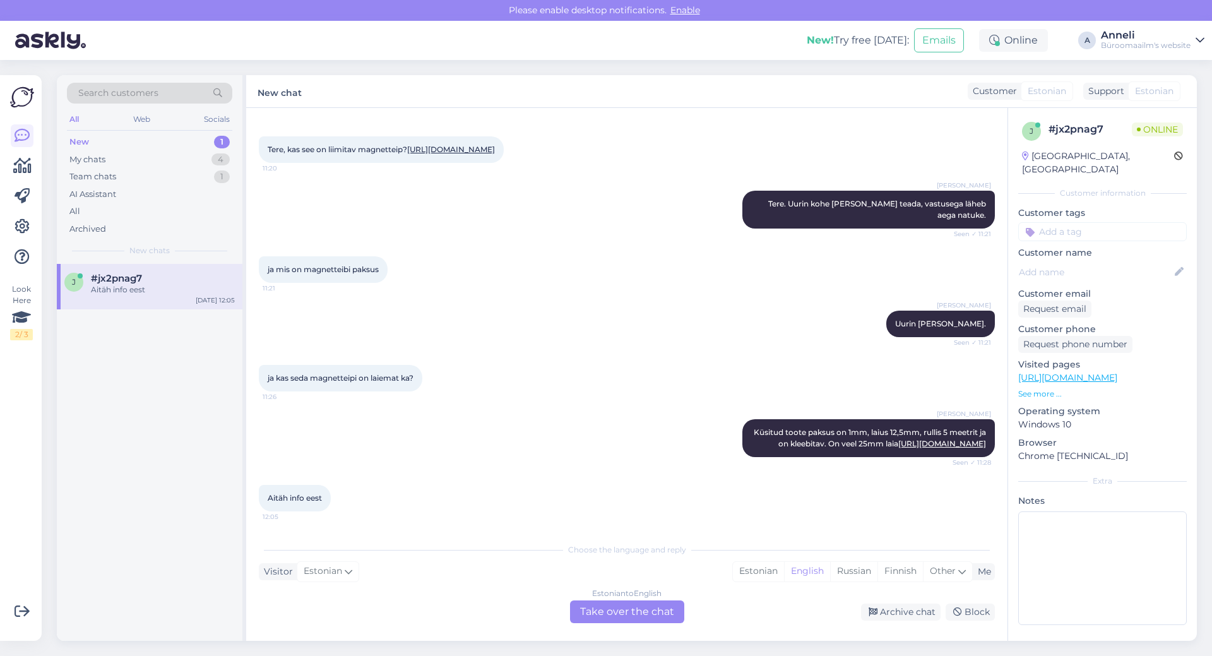
click at [535, 425] on div "[PERSON_NAME] Küsitud toote paksus on 1mm, laius 12,5mm, rullis 5 meetrit ja on…" at bounding box center [627, 438] width 736 height 66
click at [153, 159] on div "My chats 4" at bounding box center [149, 160] width 165 height 18
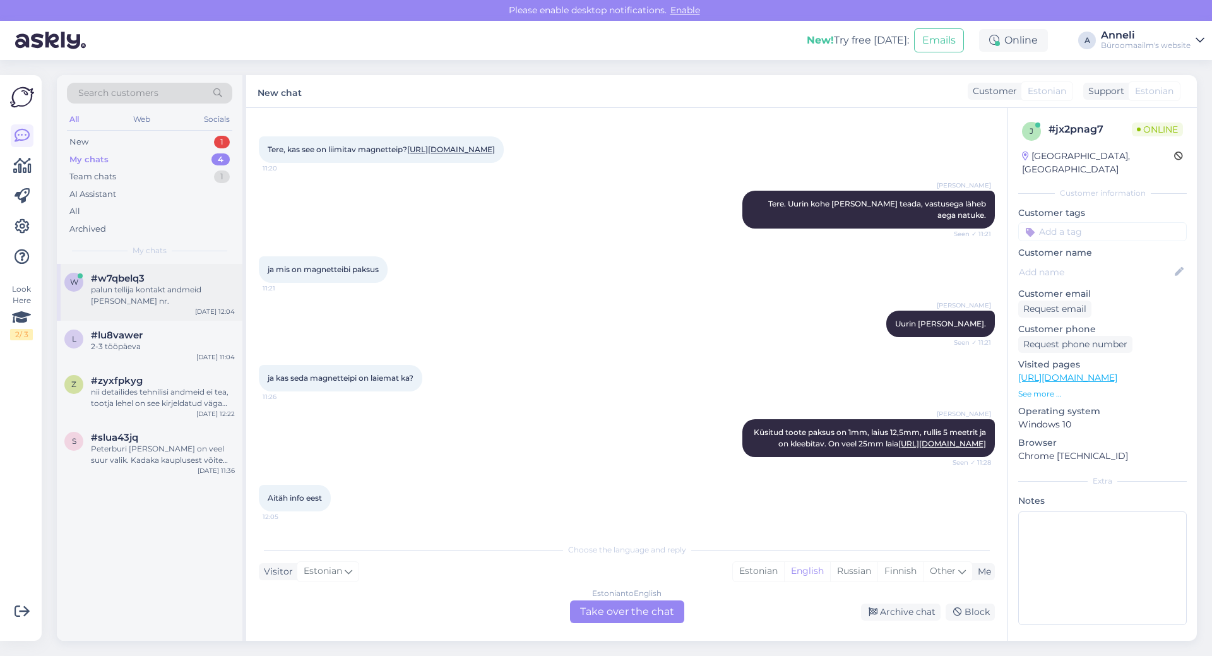
click at [129, 281] on span "#w7qbelq3" at bounding box center [118, 278] width 54 height 11
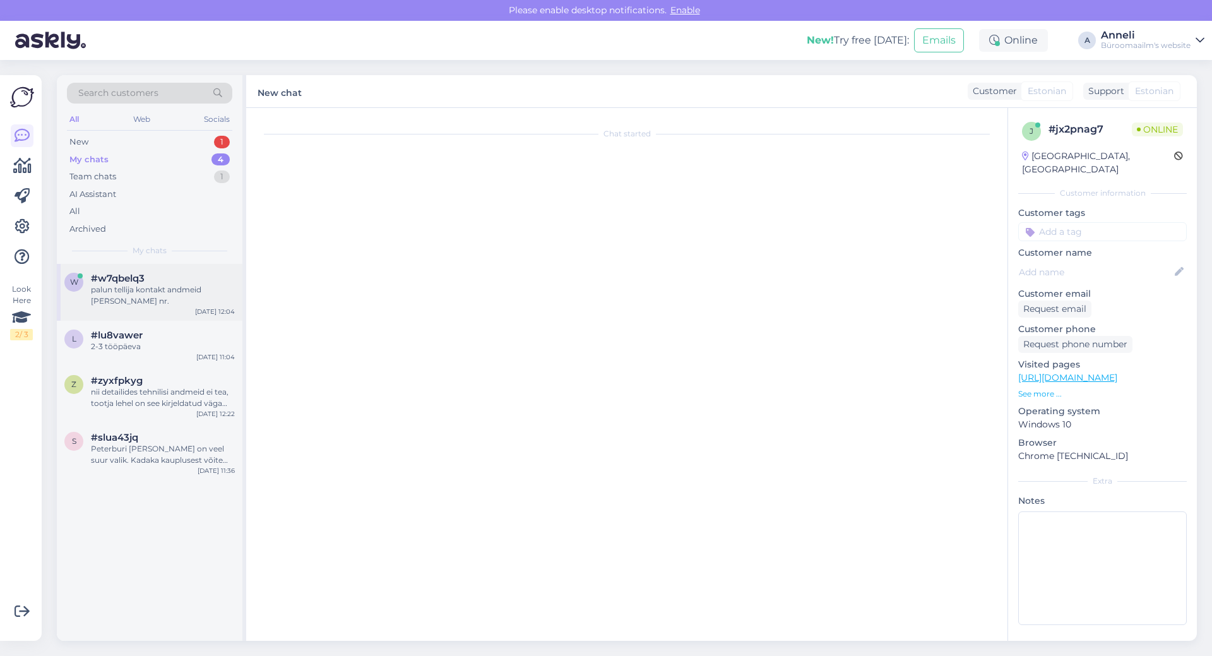
scroll to position [461, 0]
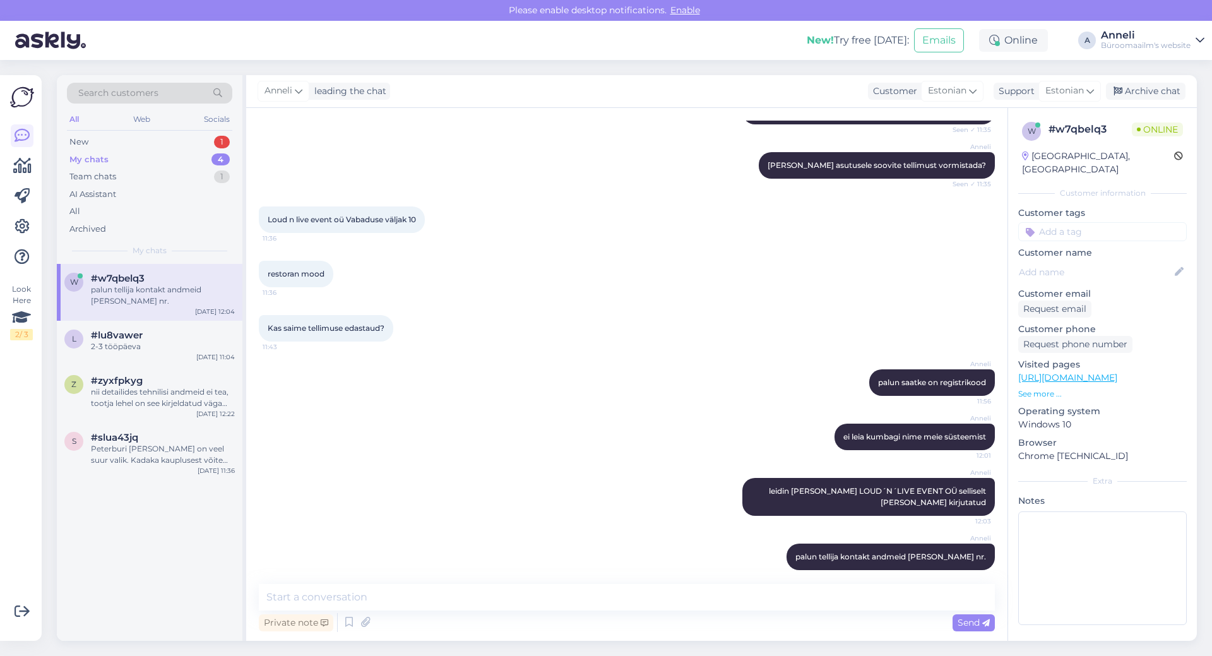
click at [738, 370] on div "[PERSON_NAME] saatke on registrikood 11:56" at bounding box center [627, 382] width 736 height 54
click at [139, 142] on div "New 1" at bounding box center [149, 142] width 165 height 18
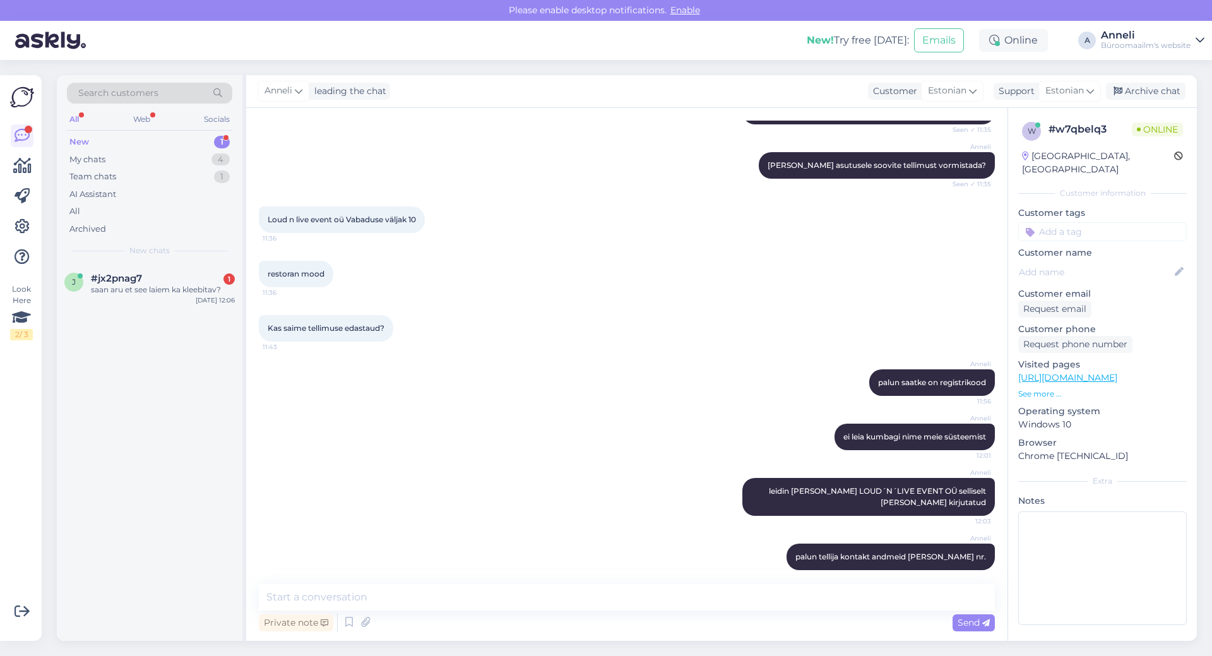
click at [471, 175] on div "[PERSON_NAME] asutusele soovite tellimust vormistada? Seen ✓ 11:35" at bounding box center [627, 165] width 736 height 54
